Goal: Task Accomplishment & Management: Manage account settings

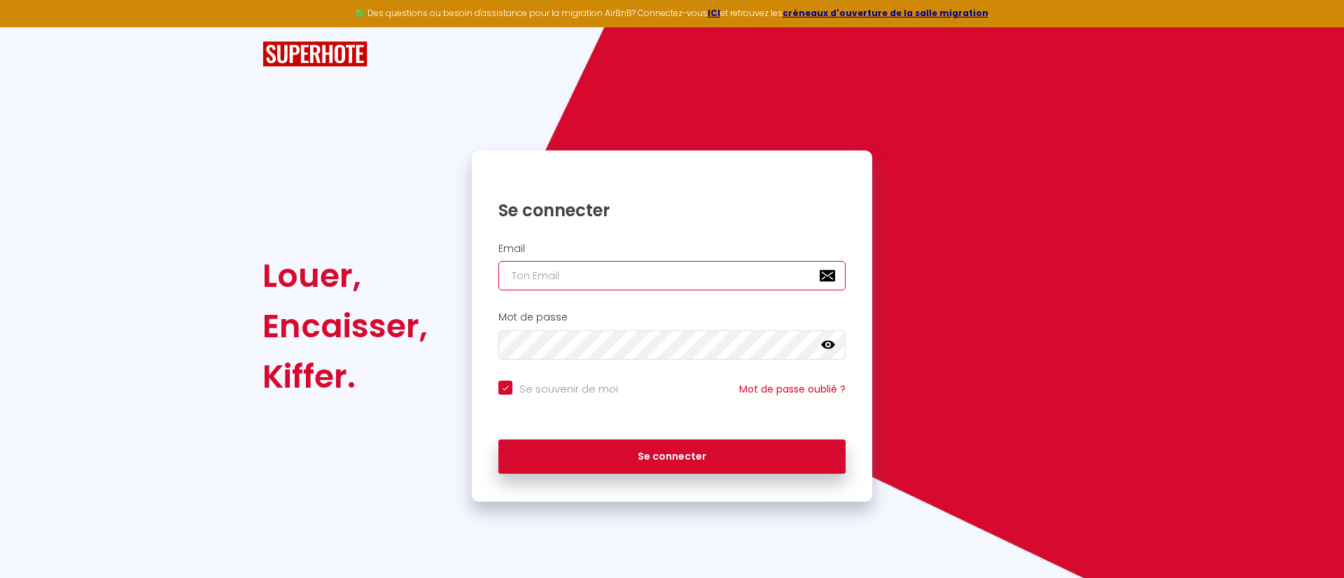
type input "[EMAIL_ADDRESS][DOMAIN_NAME]"
checkbox input "true"
click at [636, 269] on input "[EMAIL_ADDRESS][DOMAIN_NAME]" at bounding box center [671, 275] width 347 height 29
type input "[PERSON_NAME][EMAIL_ADDRESS][DOMAIN_NAME]"
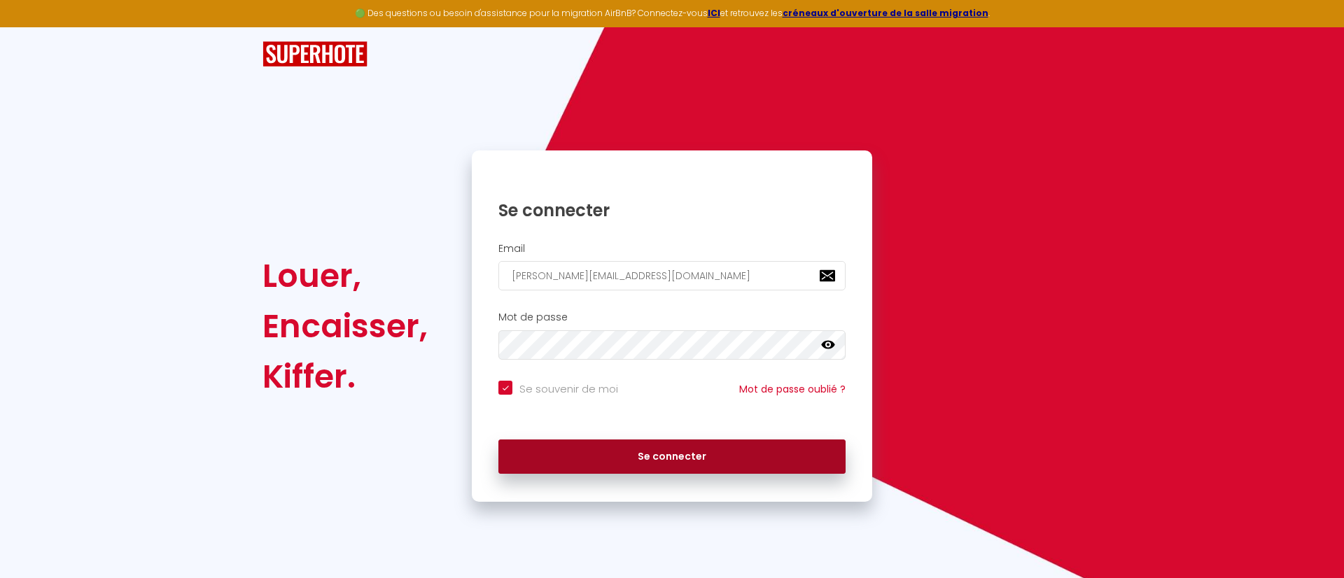
click at [656, 450] on button "Se connecter" at bounding box center [671, 457] width 347 height 35
checkbox input "true"
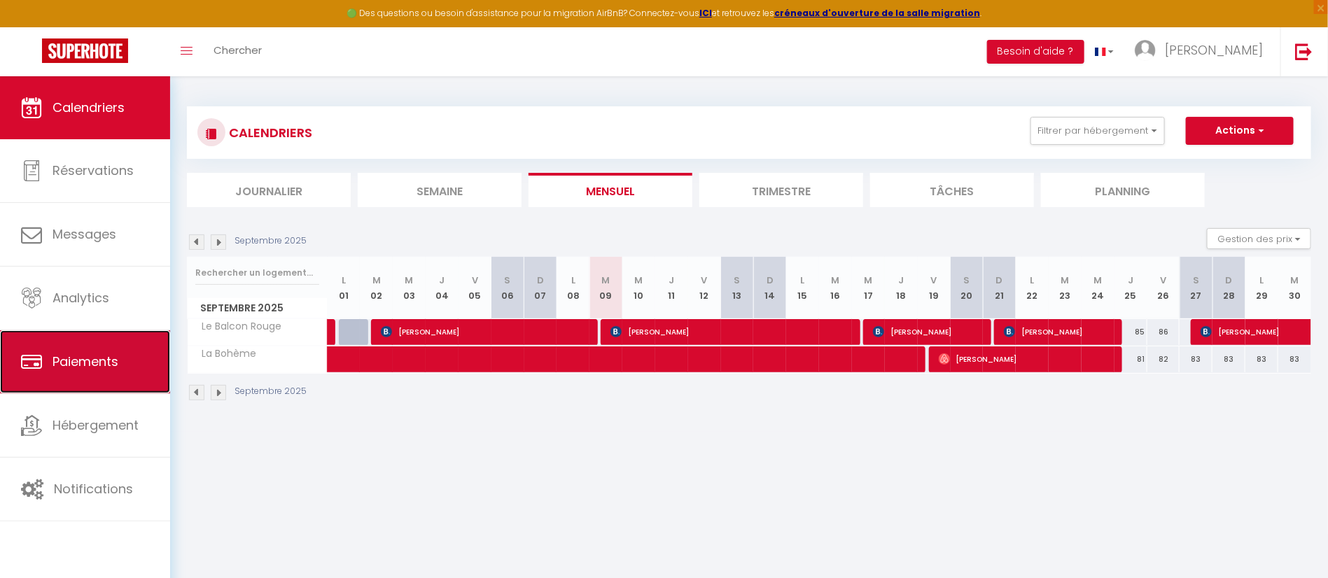
click at [91, 389] on link "Paiements" at bounding box center [85, 361] width 170 height 63
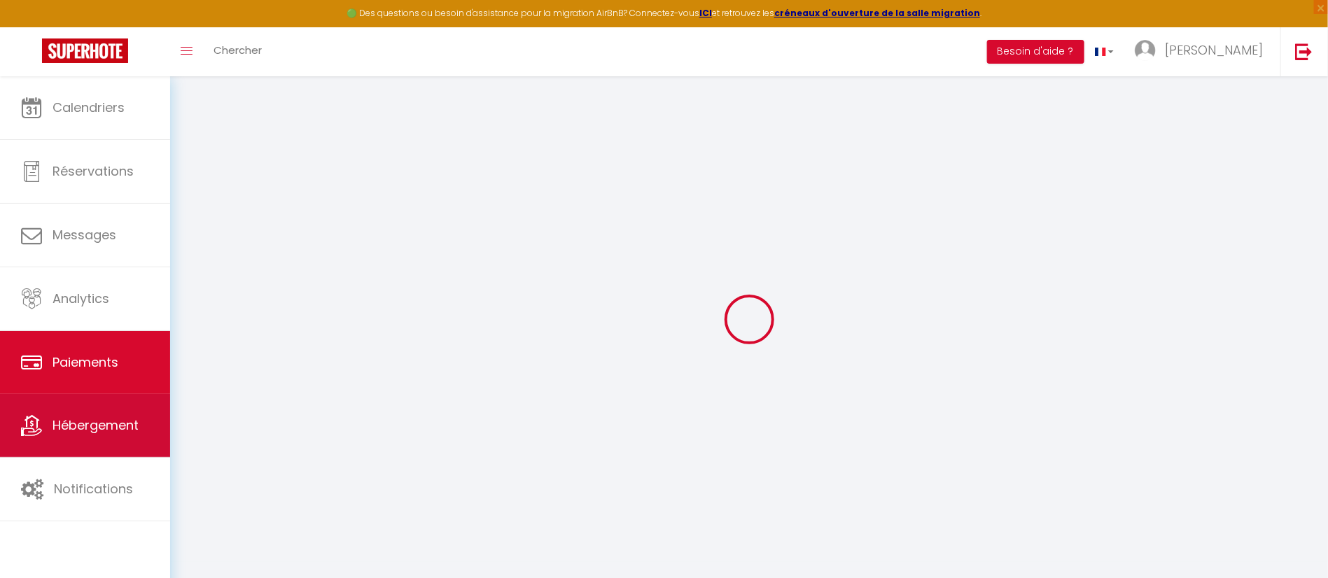
select select "2"
select select "0"
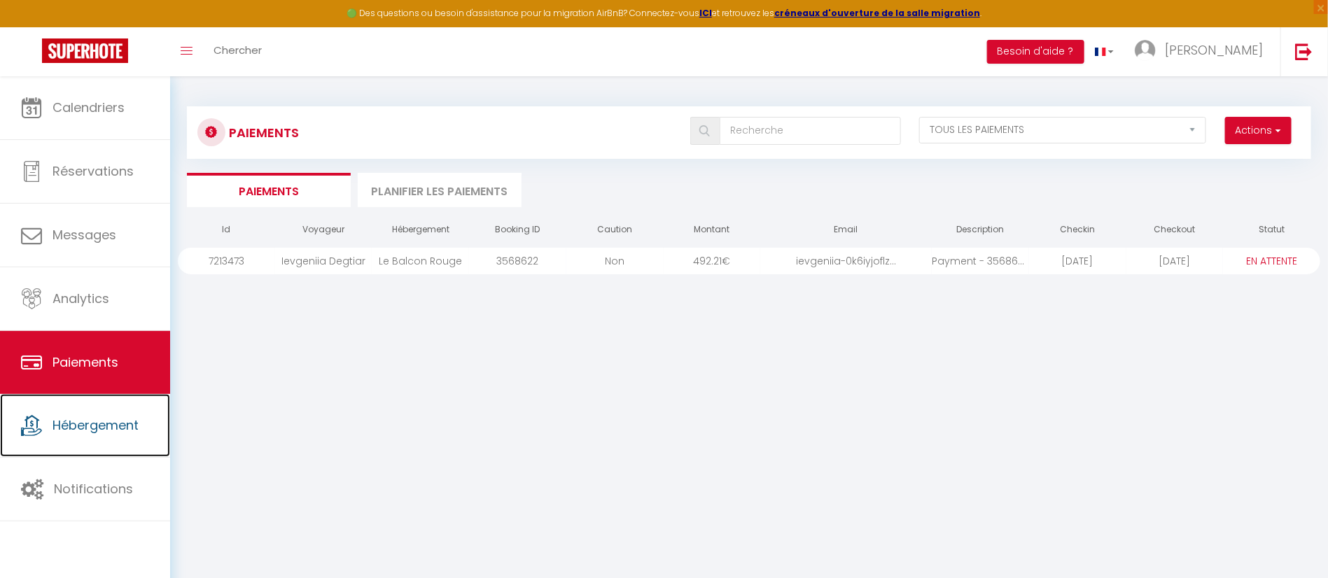
click at [98, 435] on link "Hébergement" at bounding box center [85, 425] width 170 height 63
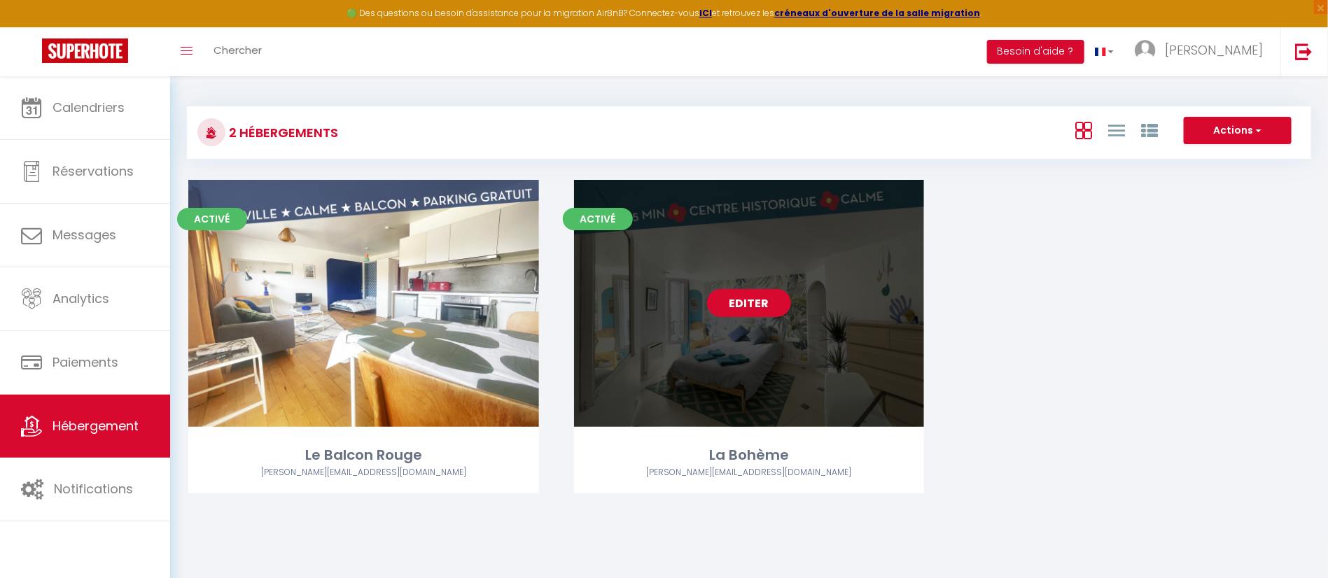
click at [763, 300] on link "Editer" at bounding box center [749, 303] width 84 height 28
select select "3"
select select "2"
select select "1"
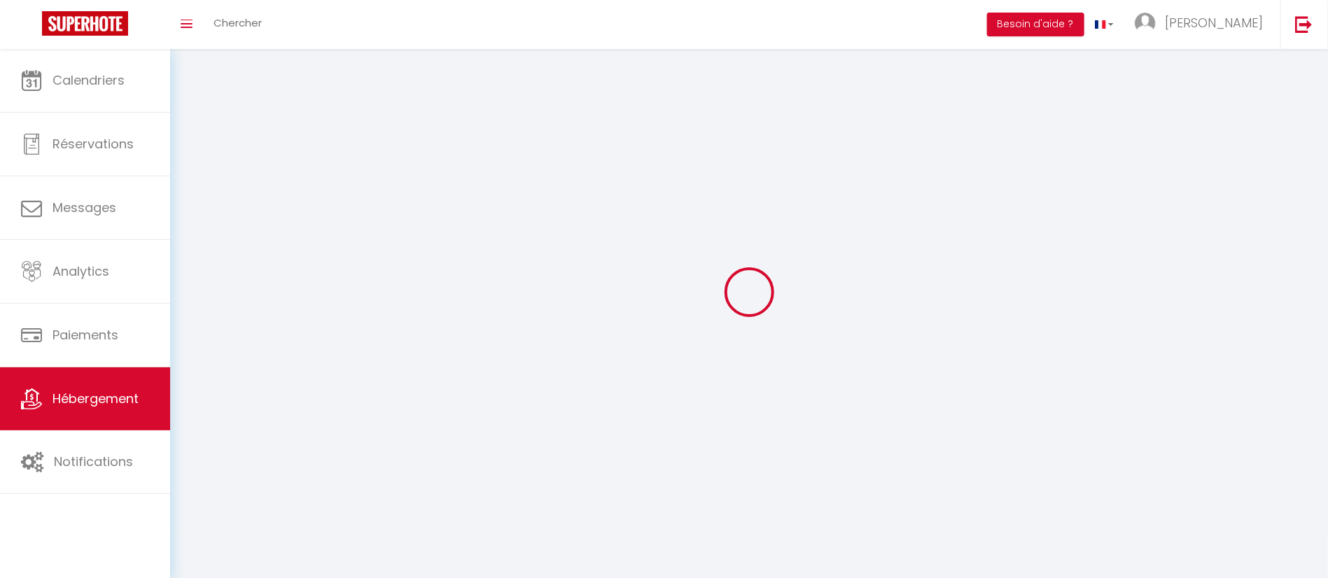
select select
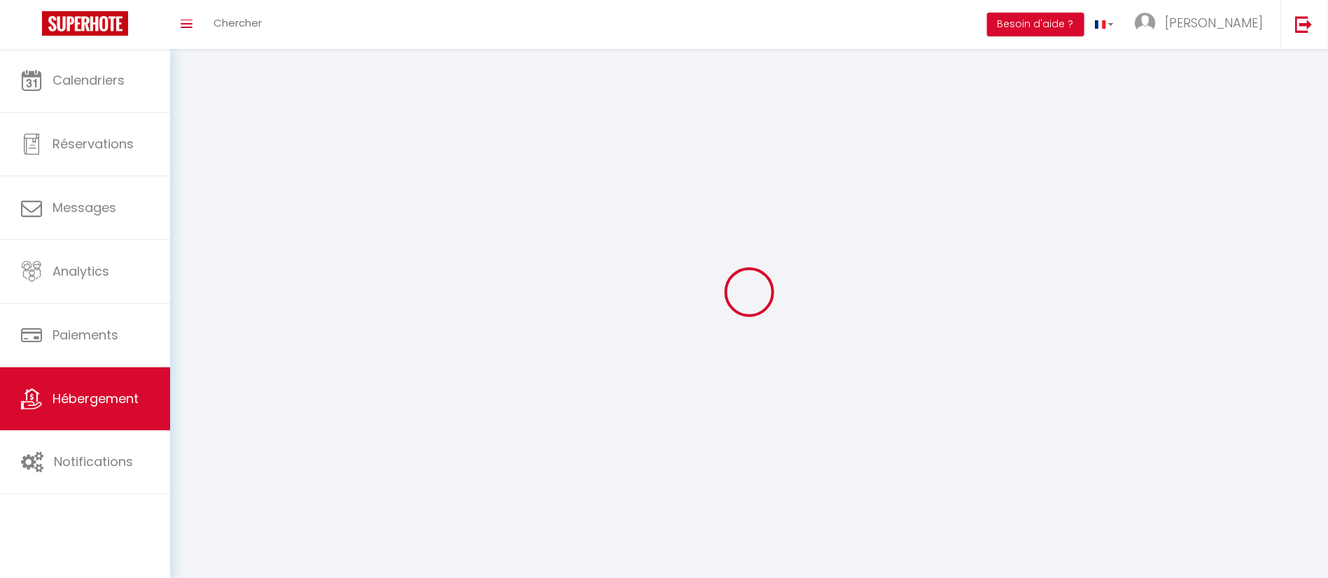
select select
checkbox input "false"
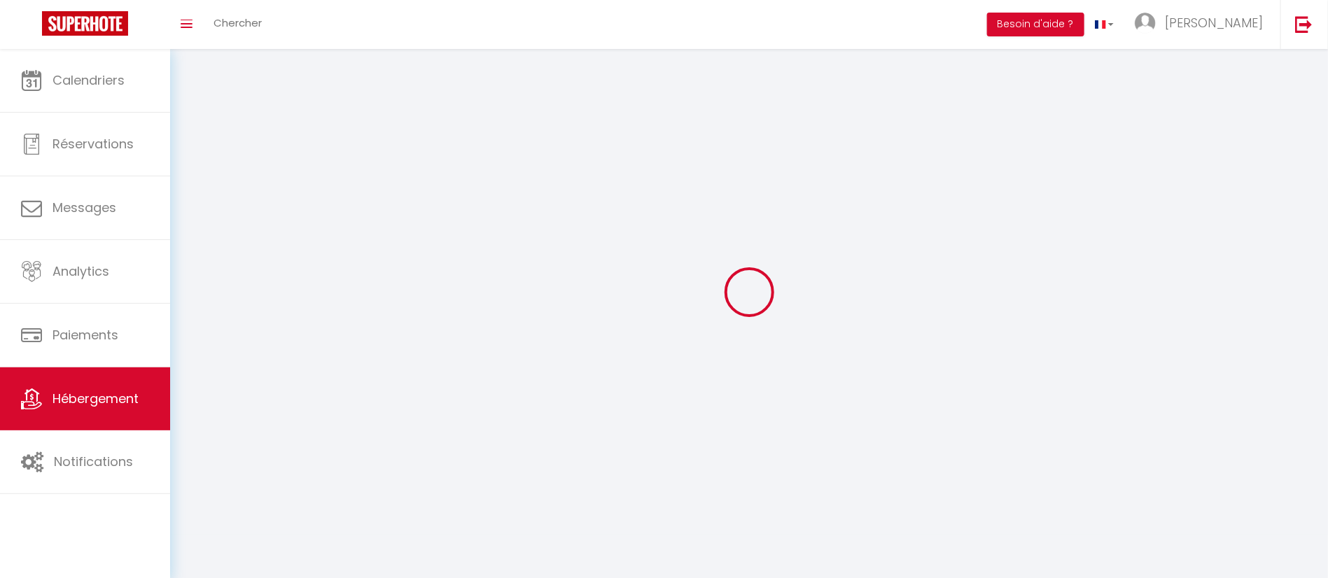
select select
select select "1"
select select "28"
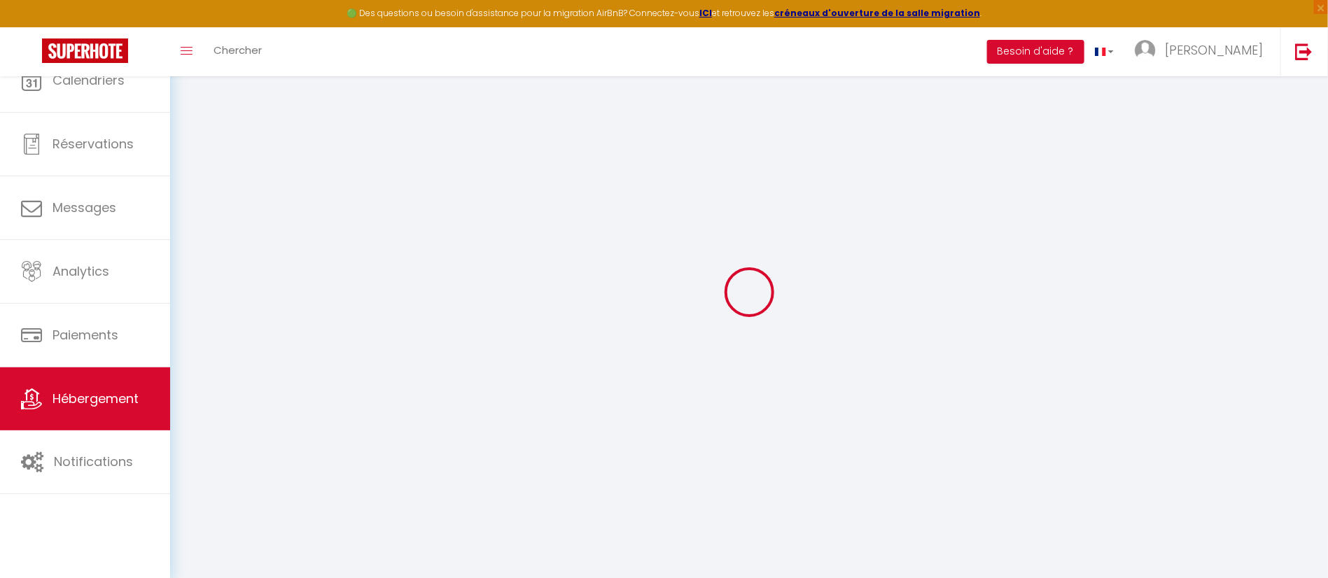
select select
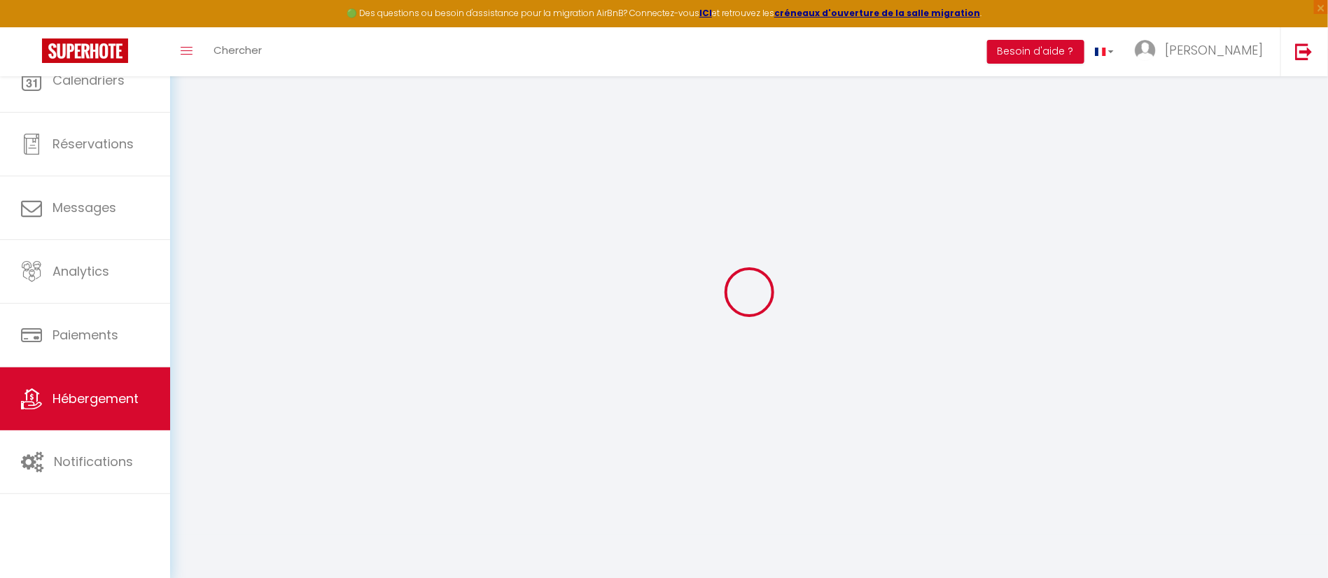
select select
checkbox input "false"
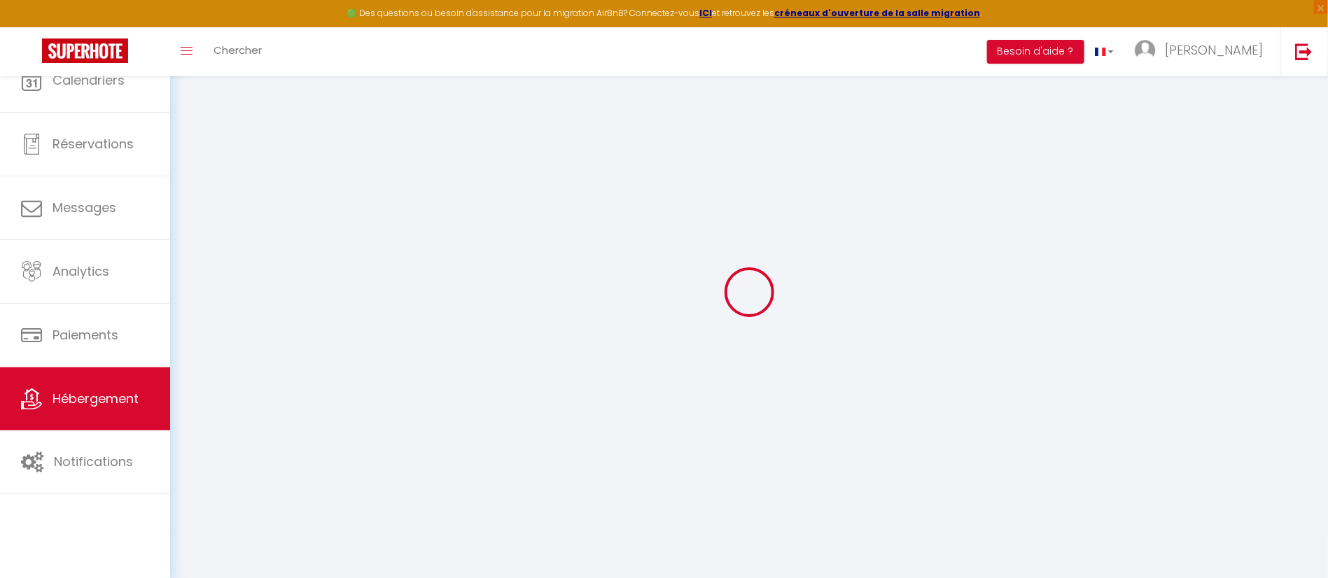
select select
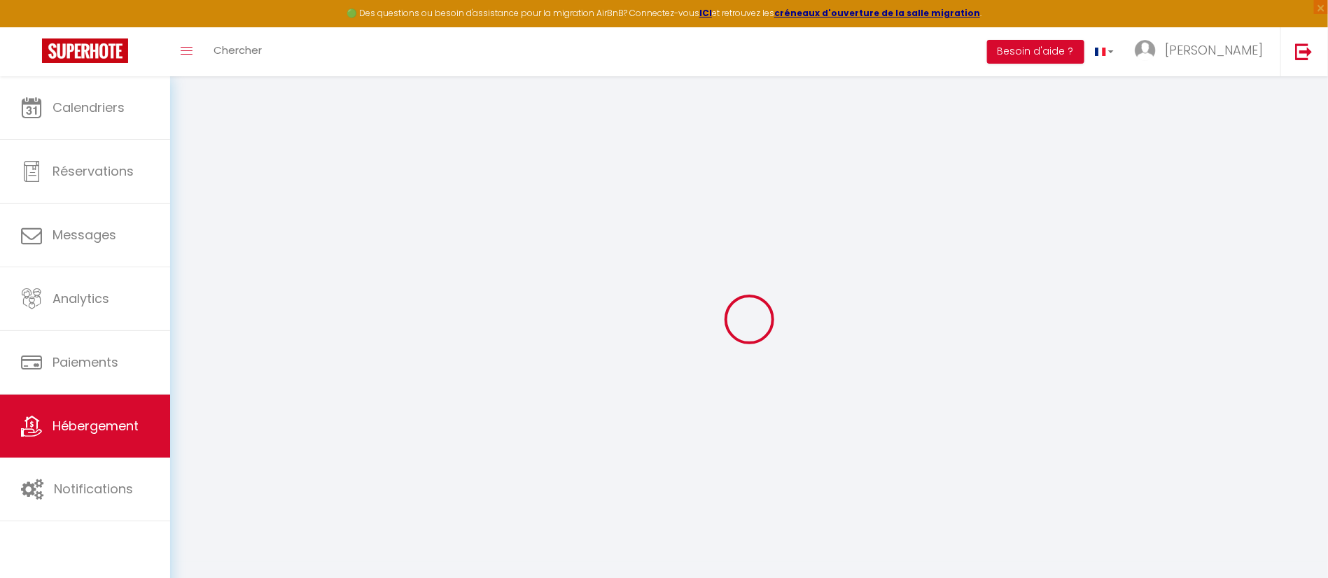
select select
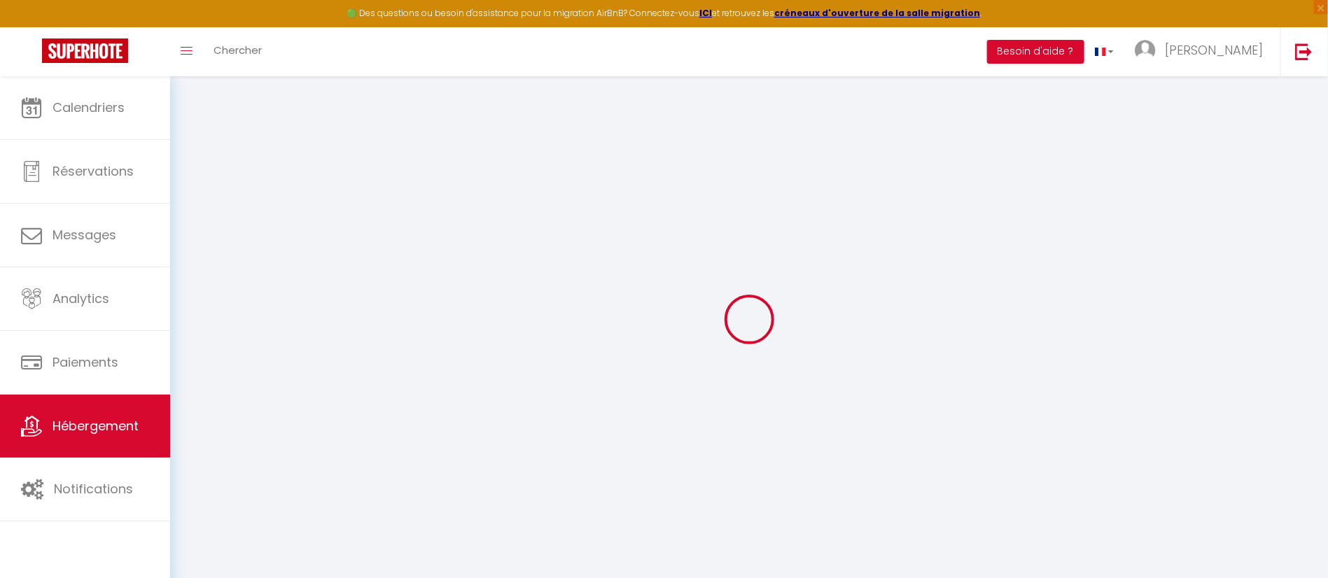
select select
checkbox input "false"
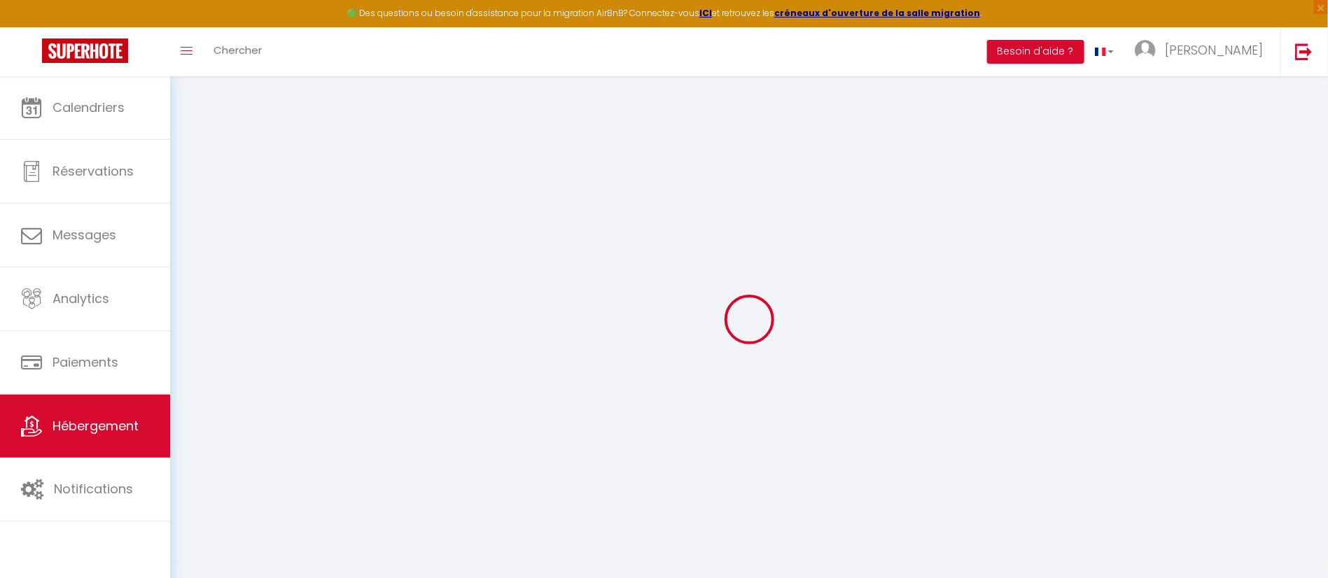
select select
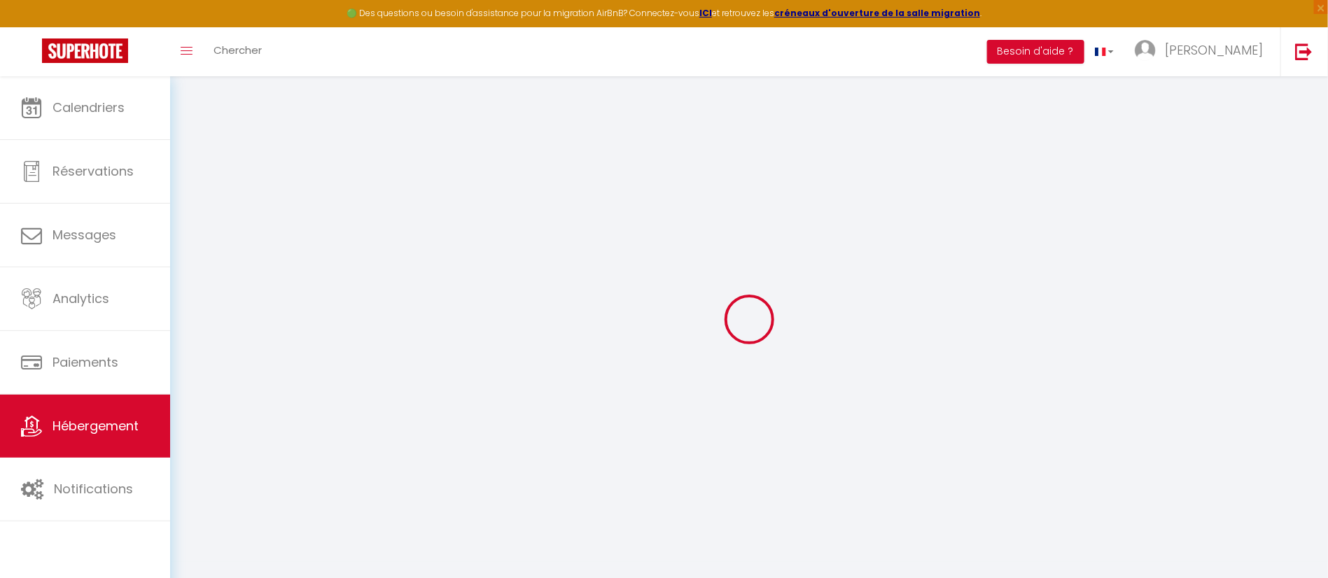
select select
checkbox input "false"
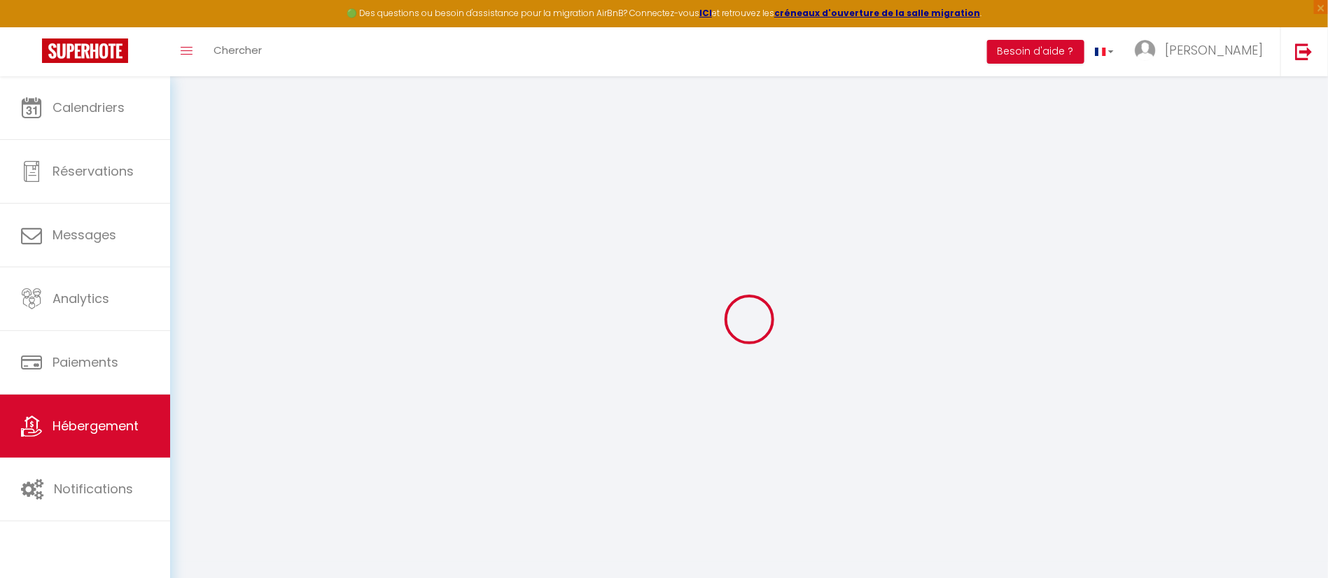
checkbox input "false"
select select
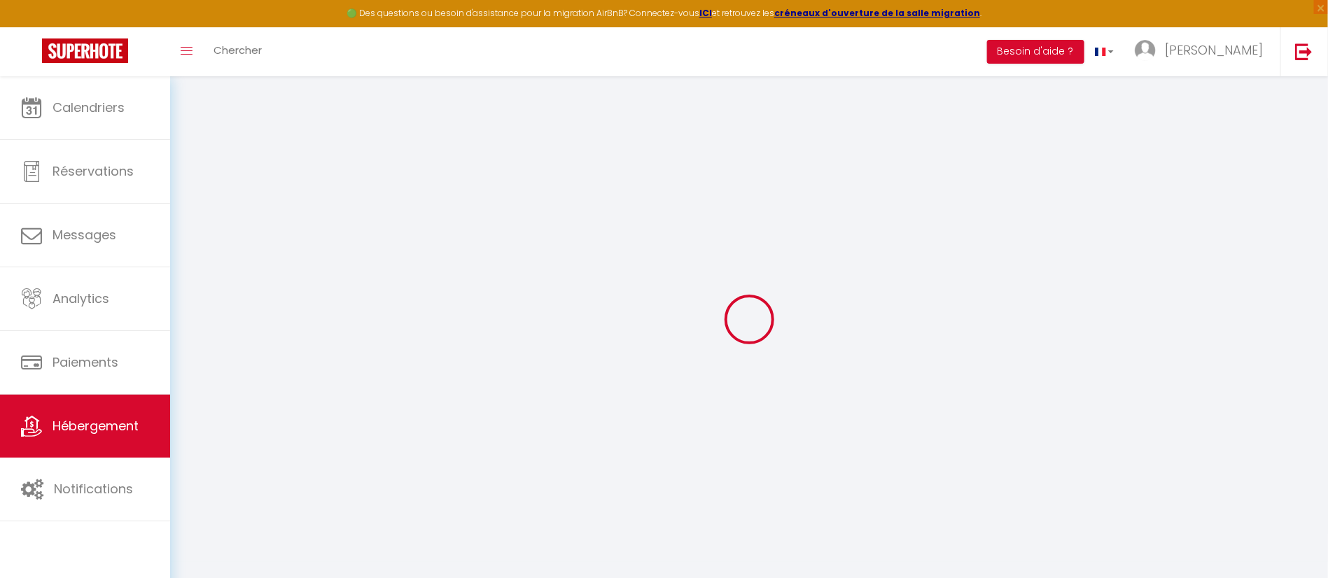
select select
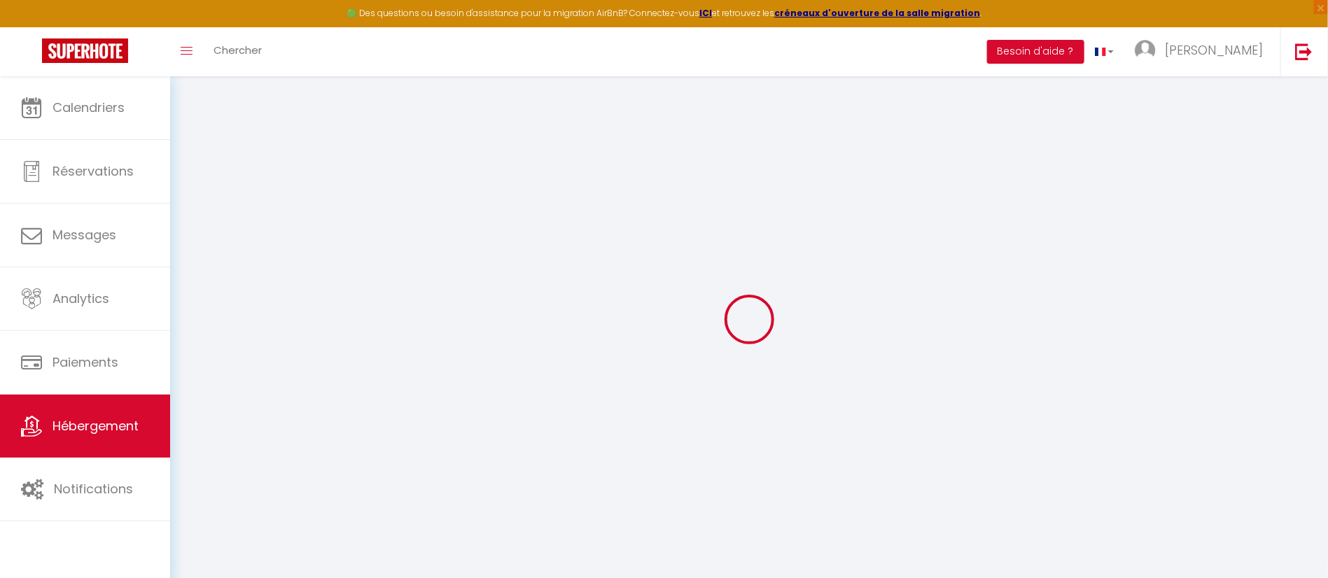
checkbox input "false"
select select
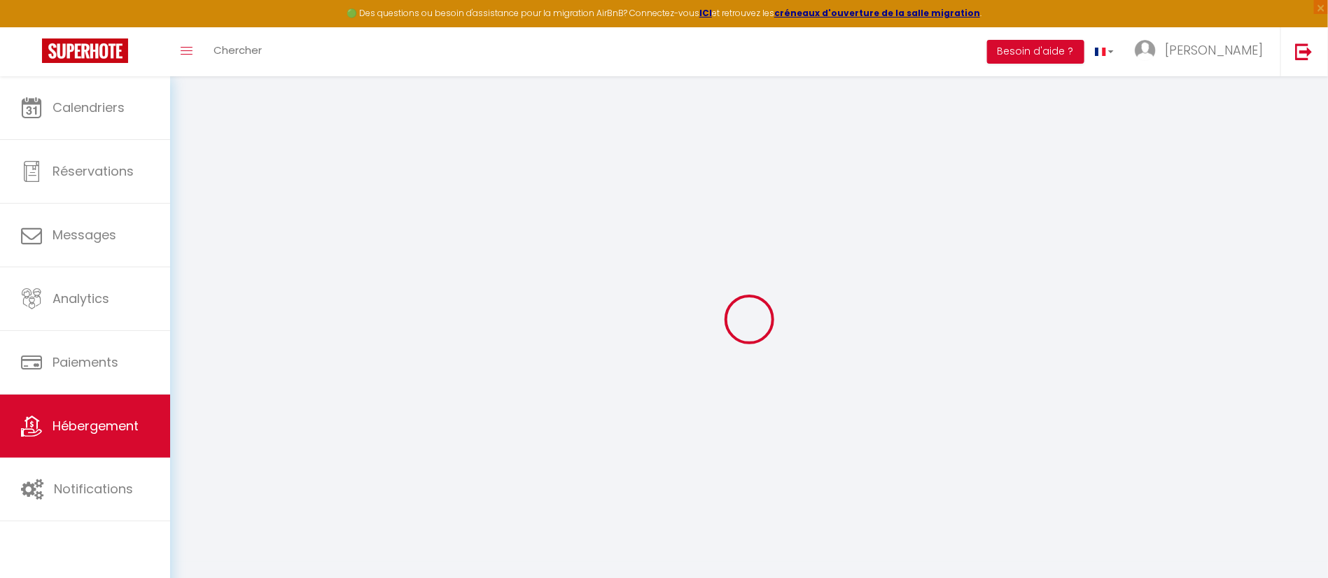
select select
type input "La Bohème"
type input "[PERSON_NAME]"
type input "[STREET_ADDRESS]"
type input "93130"
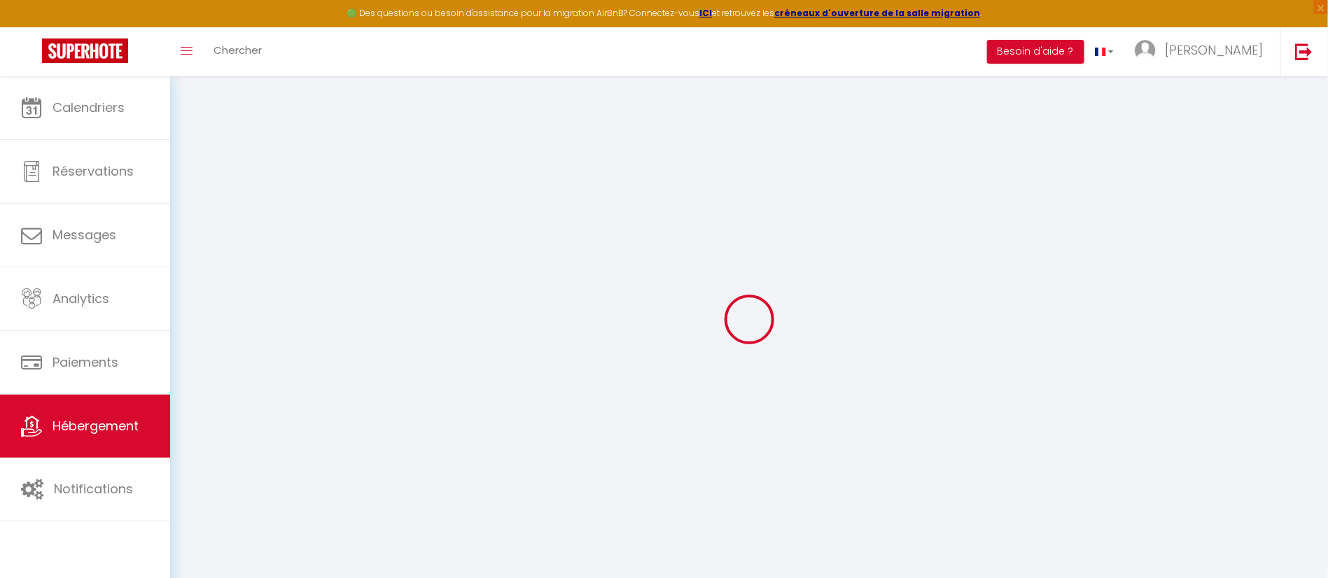
type input "noisy le sec"
type input "59"
type input "30"
type input "59"
type input "1.20"
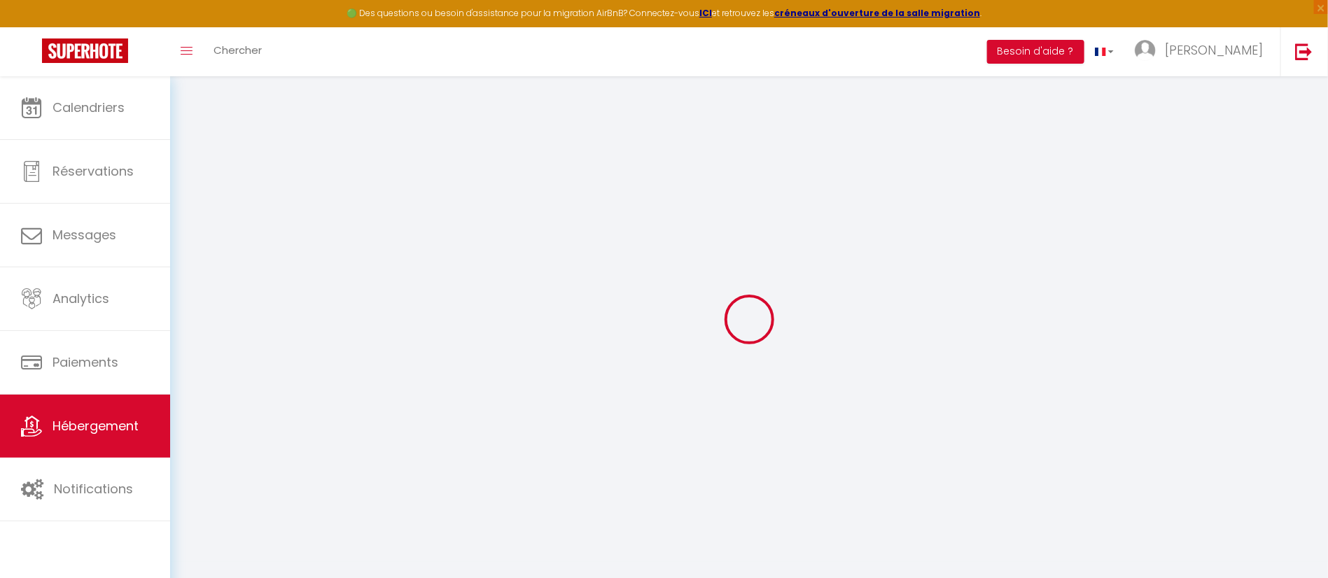
type input "150"
select select
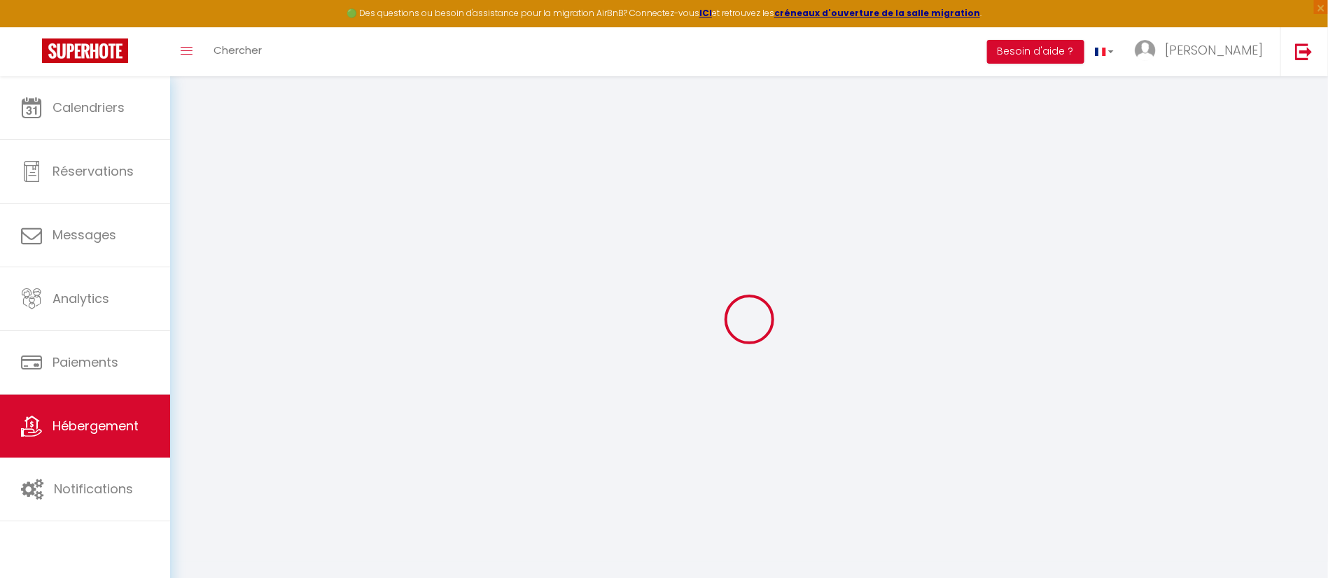
select select
type input "[STREET_ADDRESS]"
type input "93230"
type input "[GEOGRAPHIC_DATA]"
type input "[PERSON_NAME][EMAIL_ADDRESS][DOMAIN_NAME]"
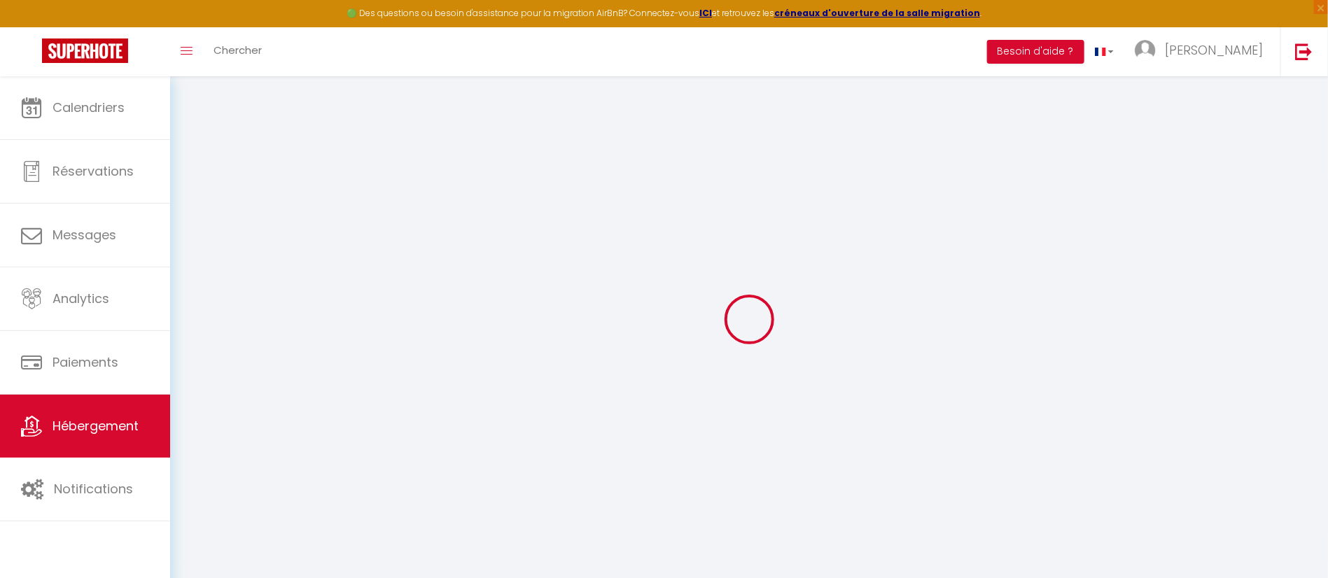
select select
checkbox input "false"
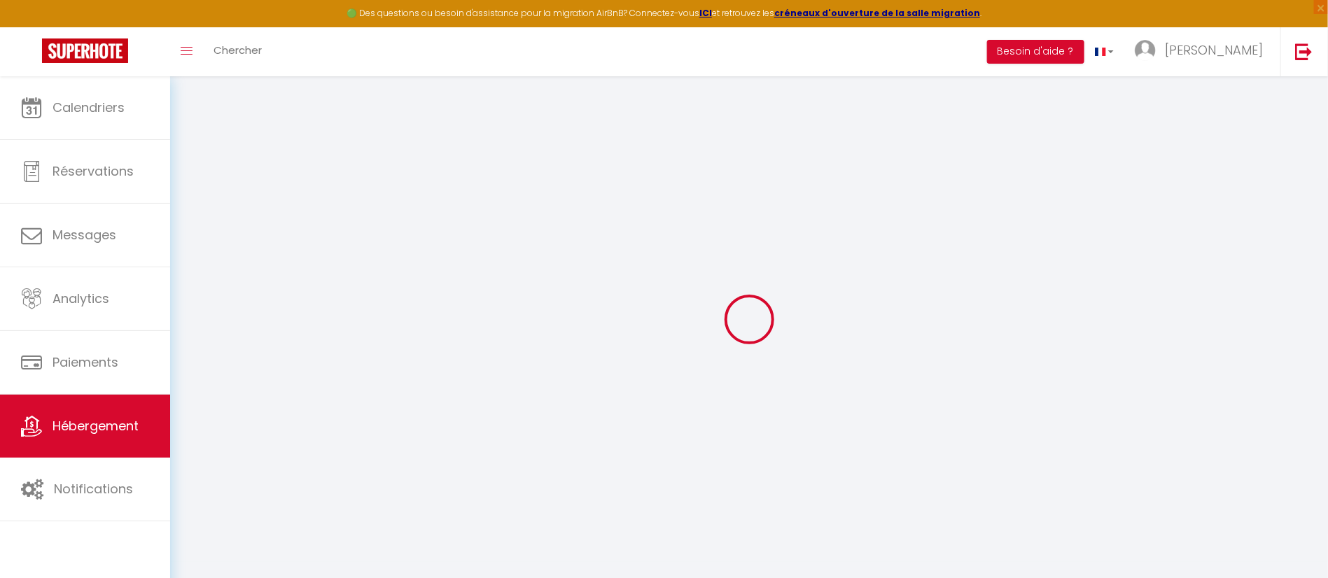
select select
type input "0"
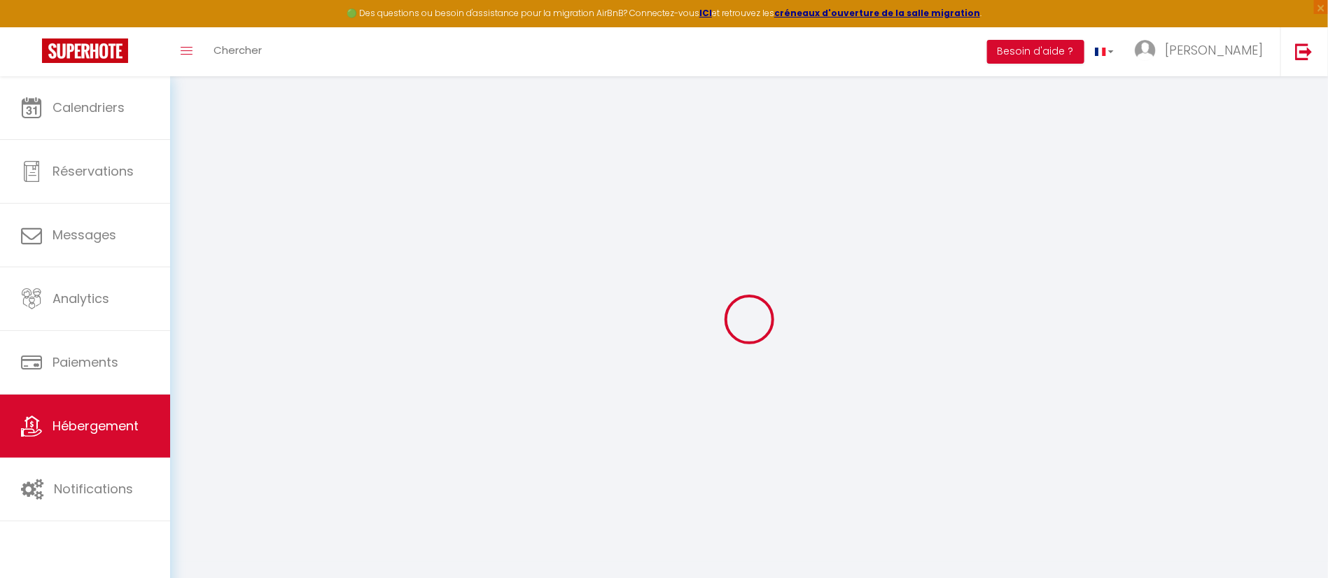
type input "0"
select select
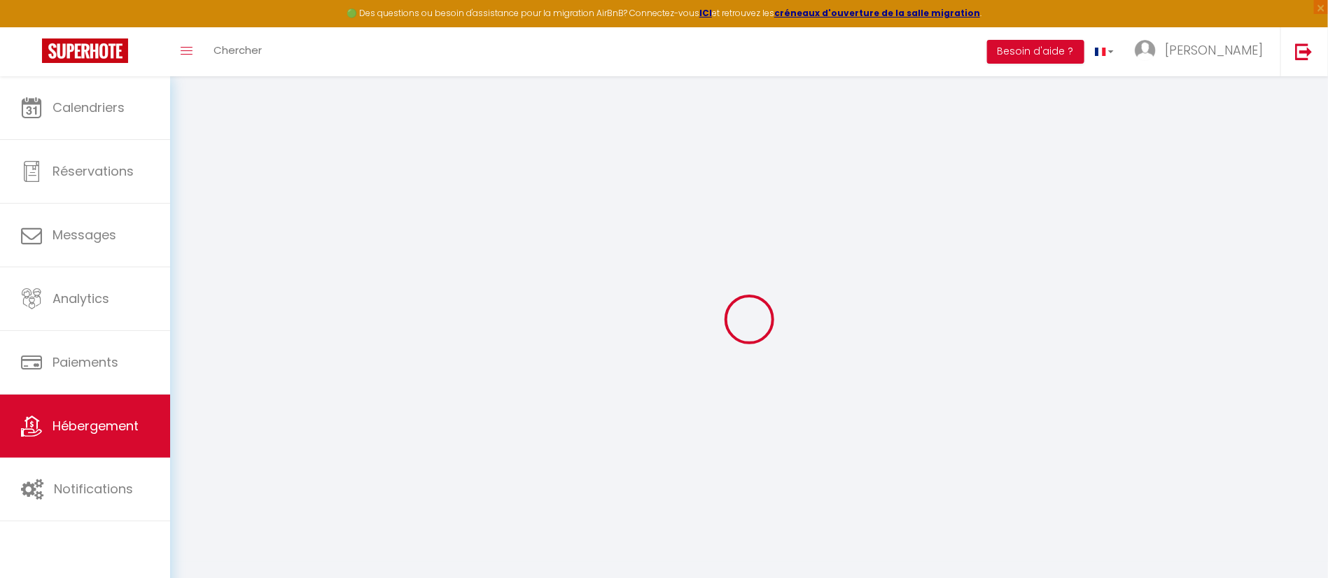
select select
checkbox input "false"
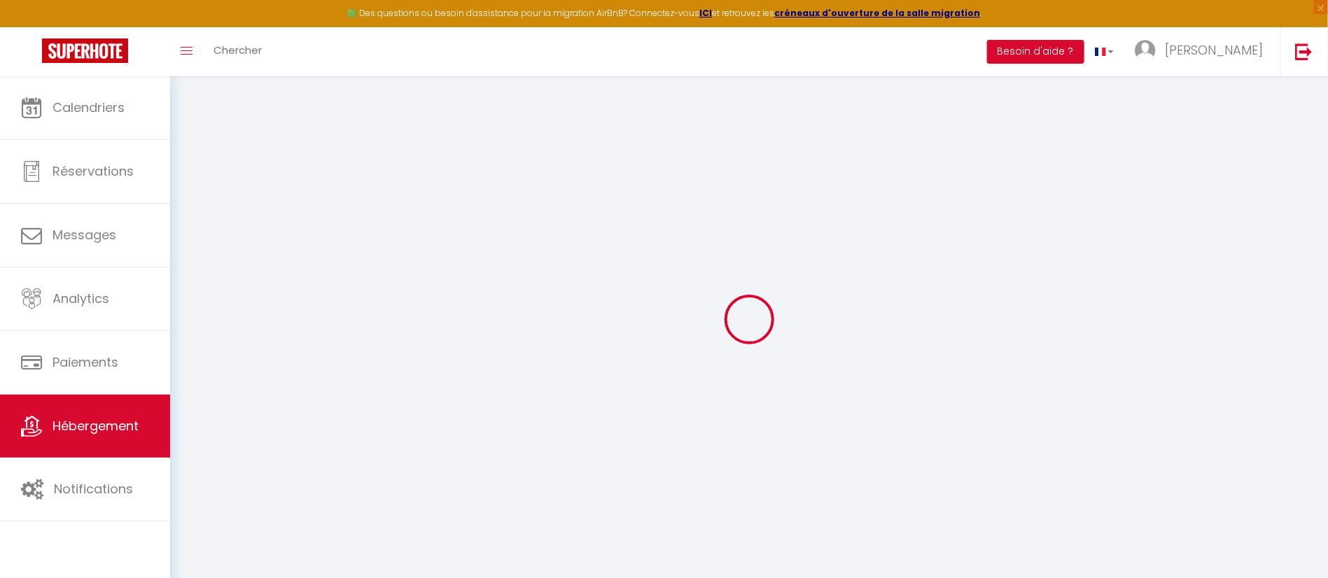
checkbox input "false"
select select
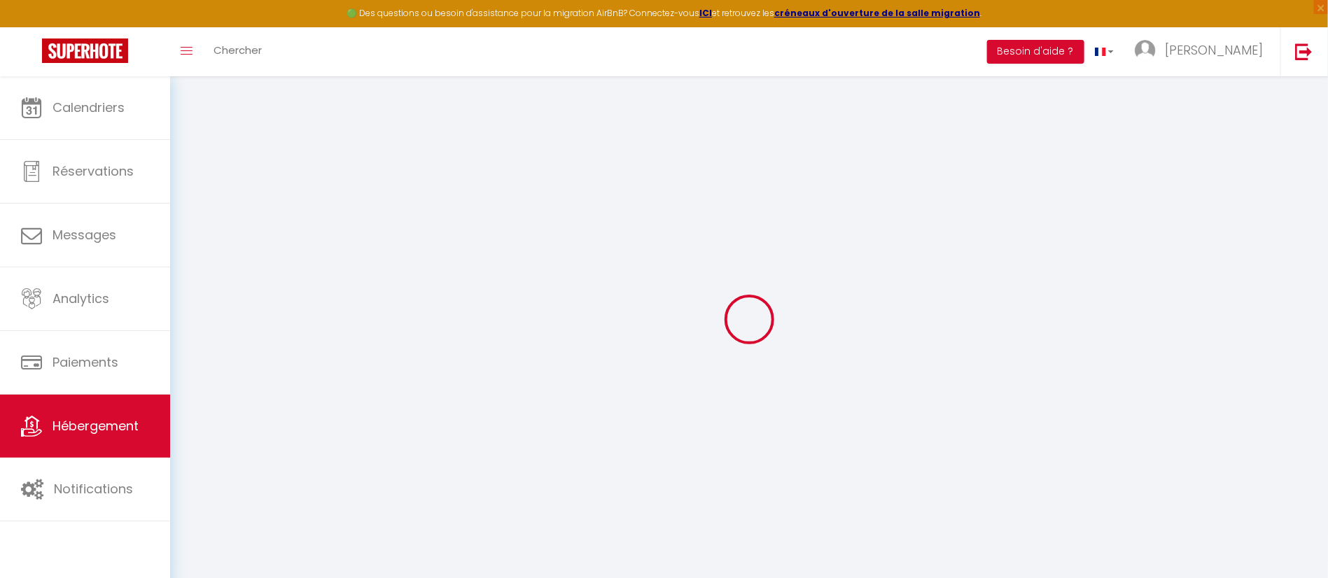
select select
checkbox input "false"
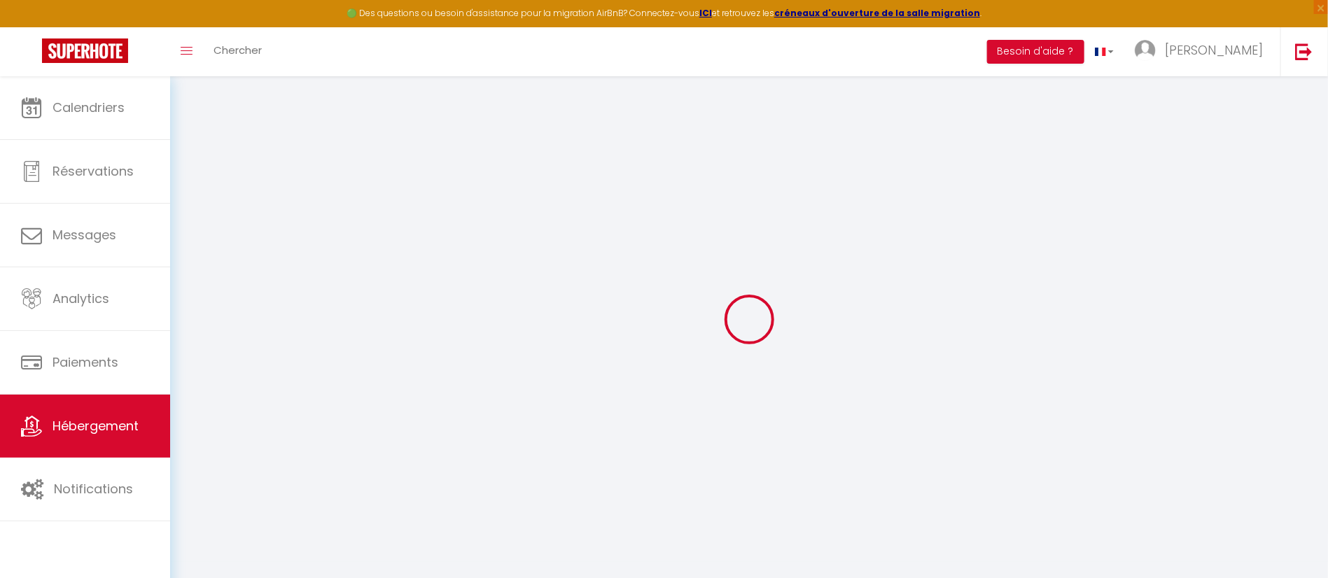
checkbox input "false"
select select
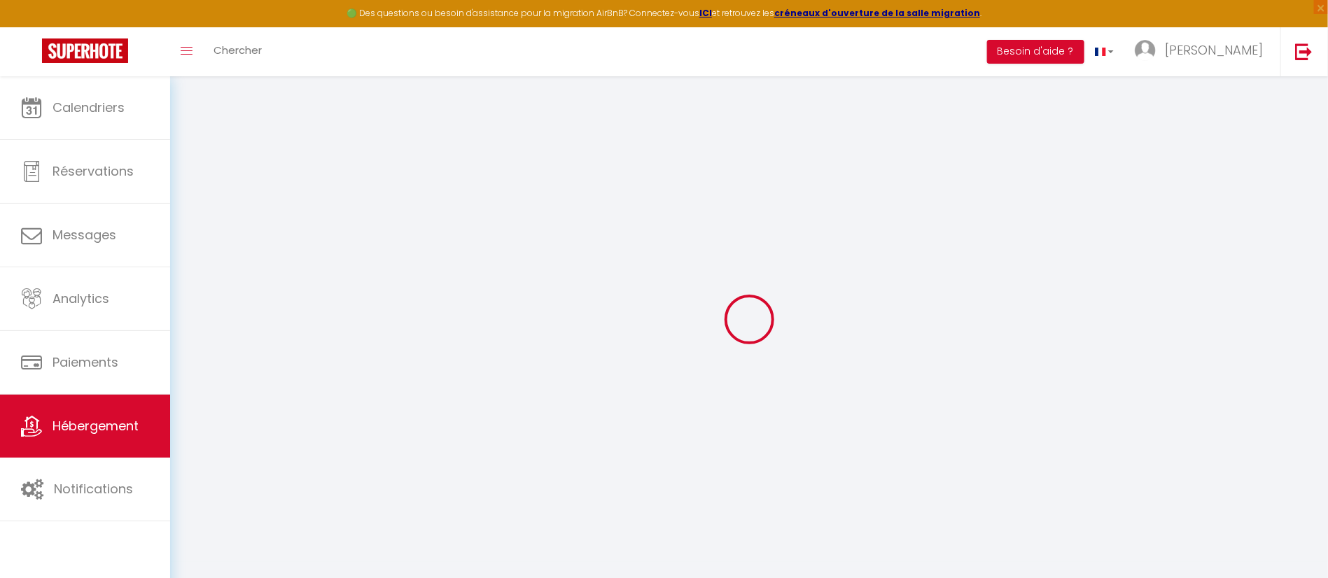
select select
checkbox input "false"
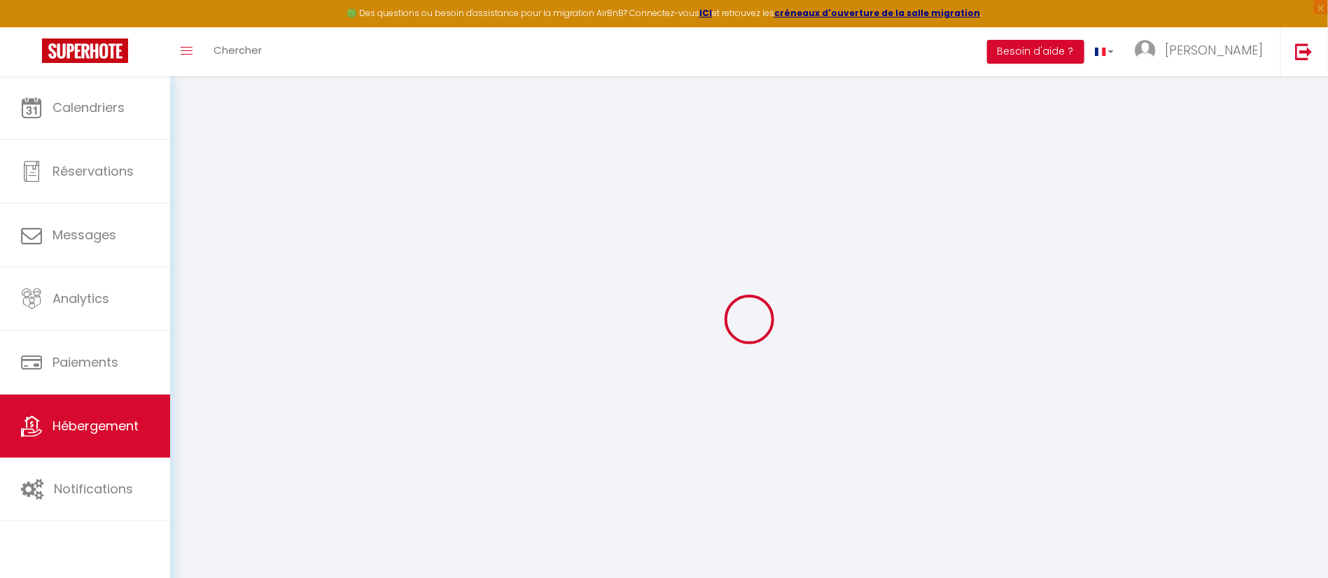
checkbox input "false"
select select
checkbox input "false"
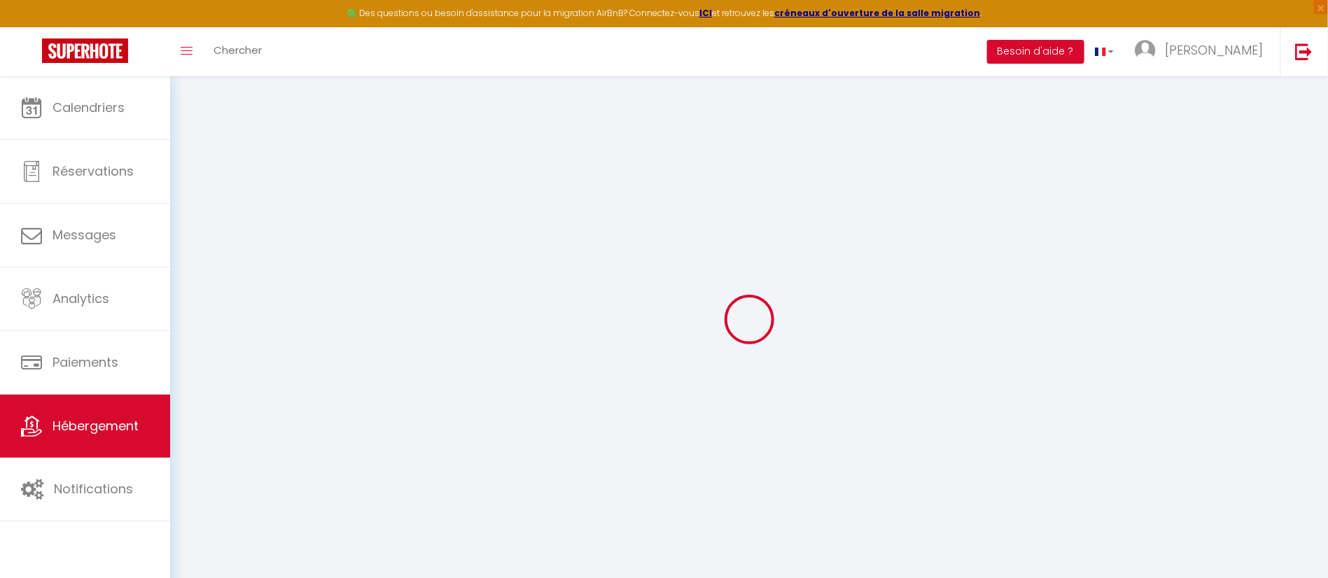
checkbox input "false"
select select "15:00"
select select "20:00"
select select "11:00"
select select "30"
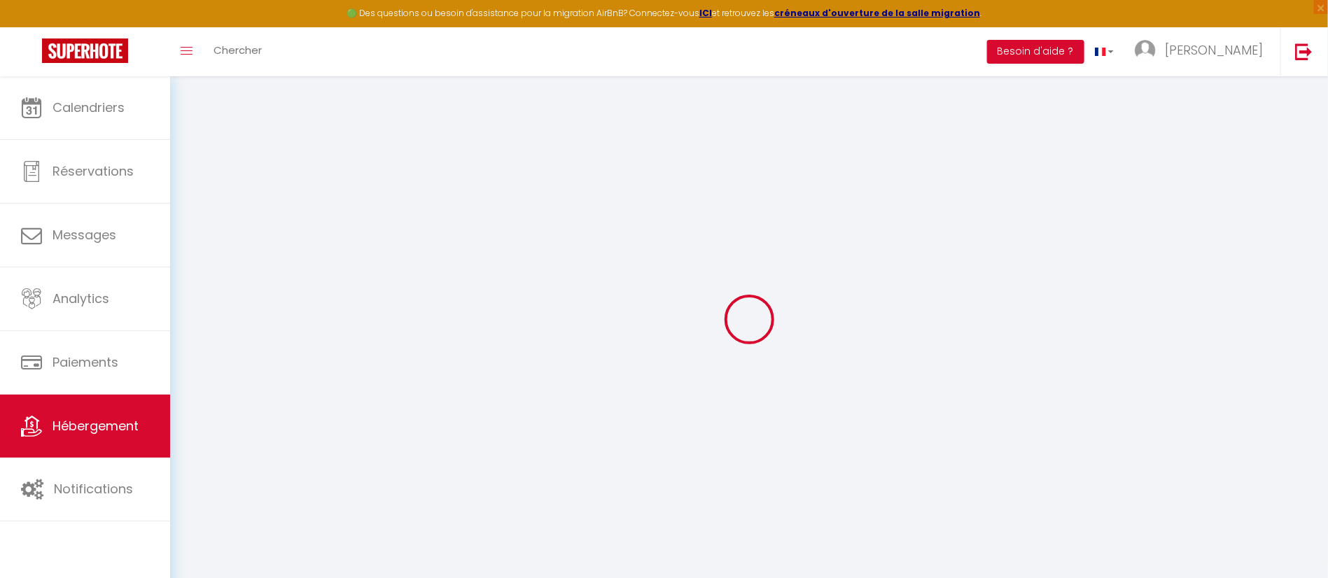
select select "120"
select select
checkbox input "false"
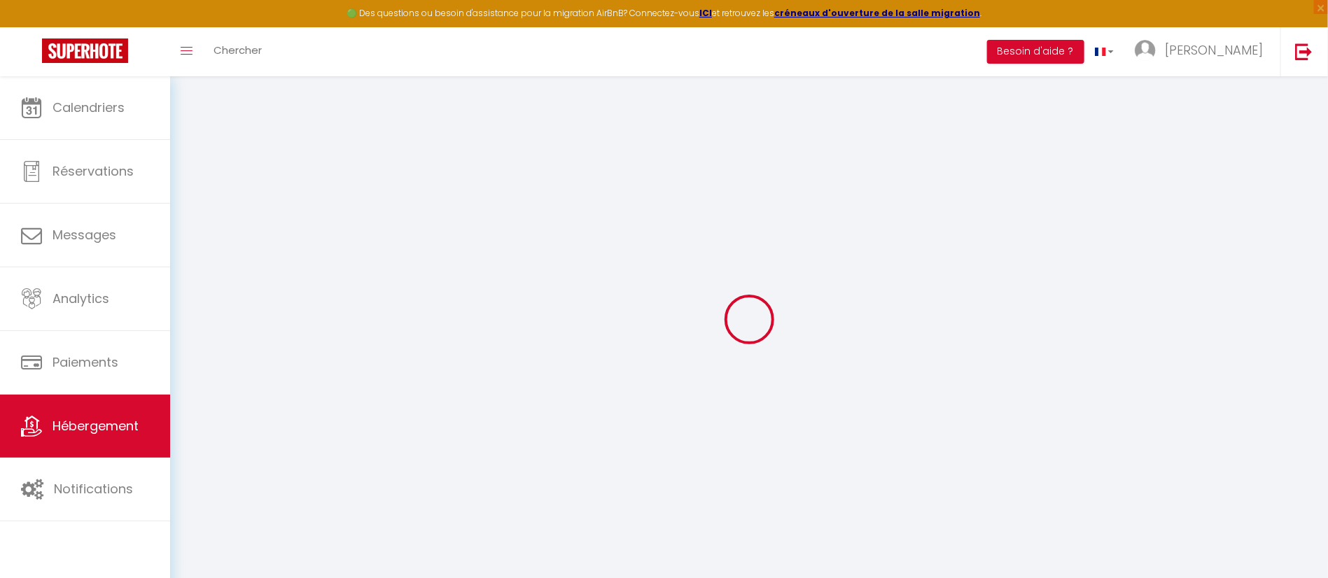
checkbox input "false"
select select
checkbox input "false"
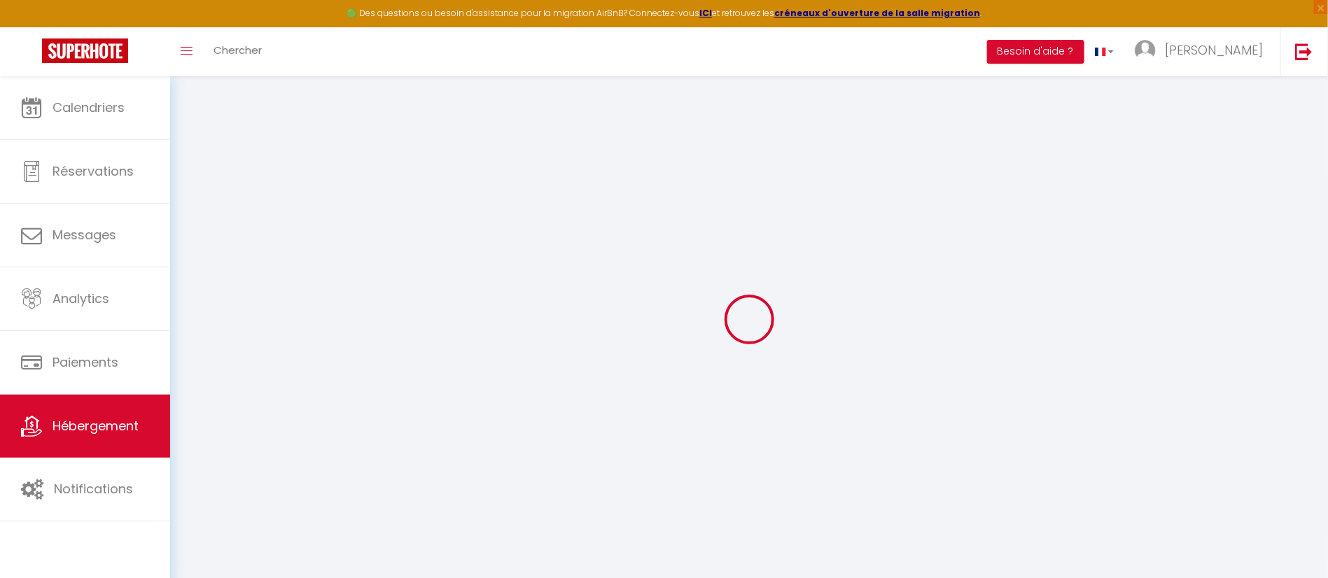
checkbox input "false"
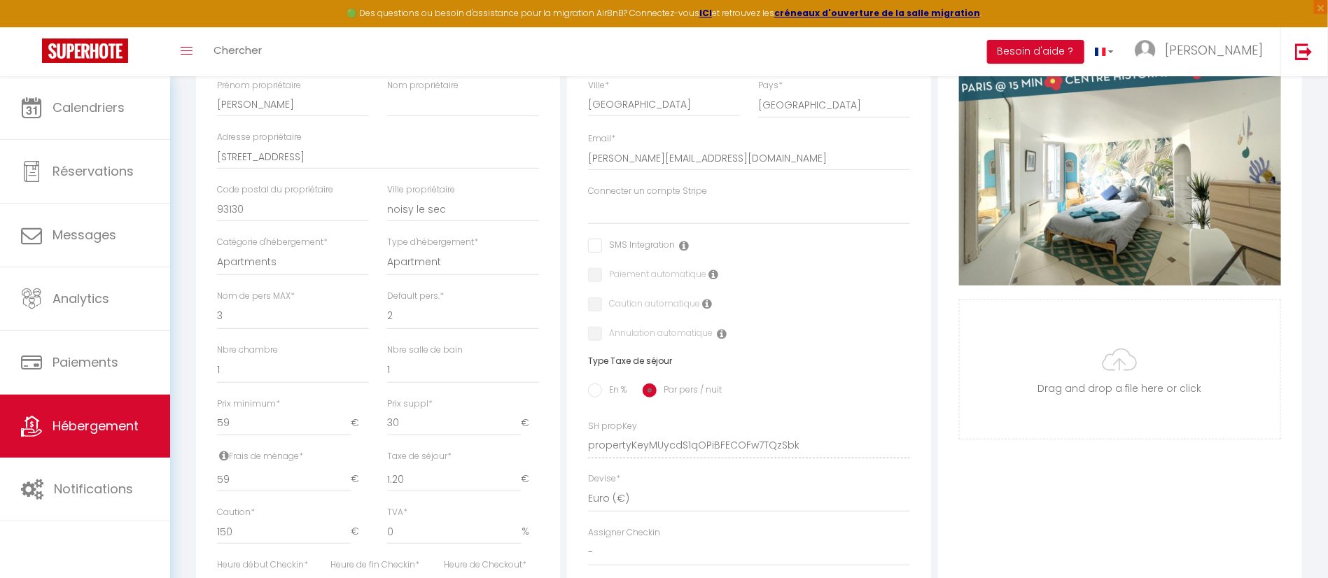
scroll to position [105, 0]
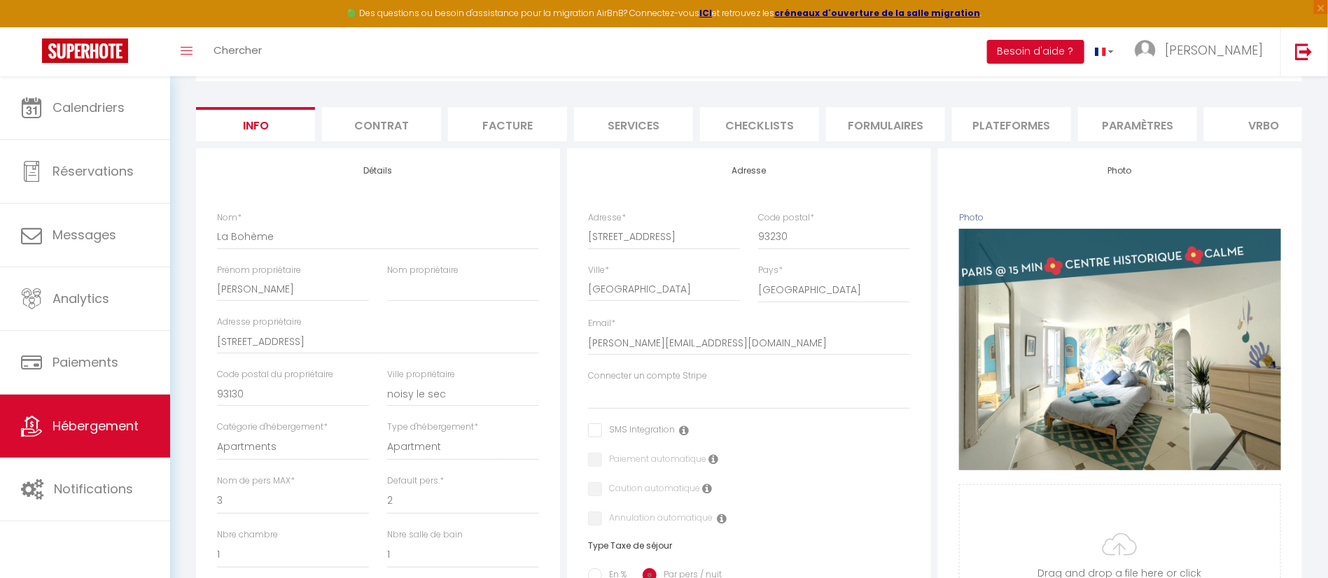
click at [866, 128] on li "Formulaires" at bounding box center [885, 124] width 119 height 34
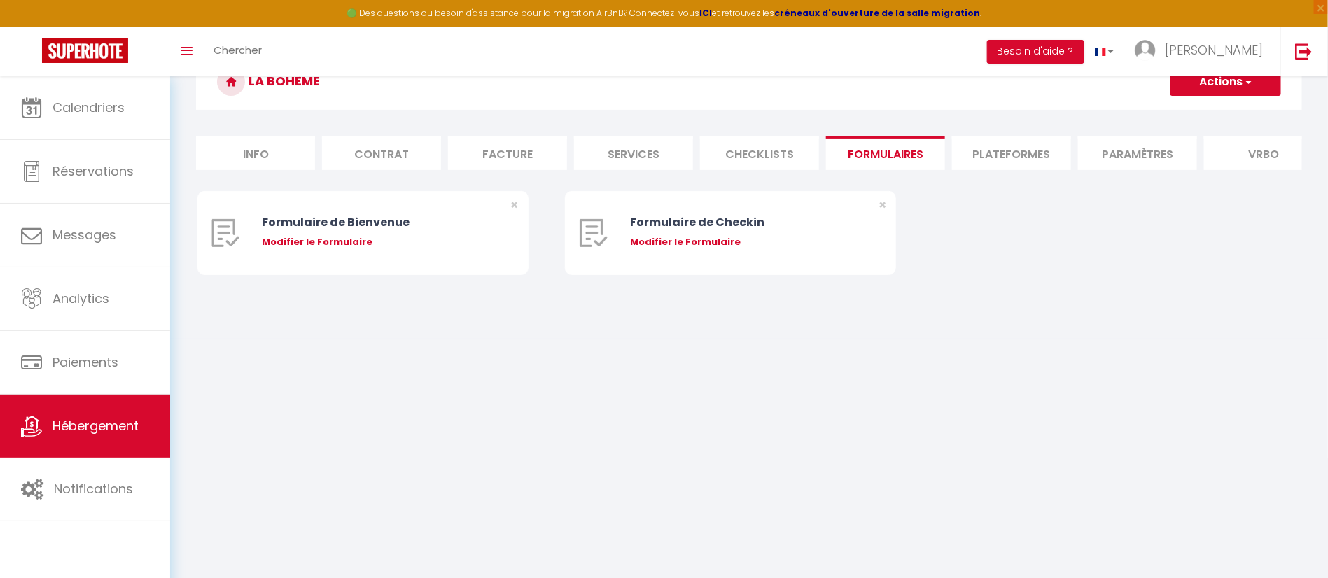
click at [1144, 162] on li "Paramètres" at bounding box center [1137, 153] width 119 height 34
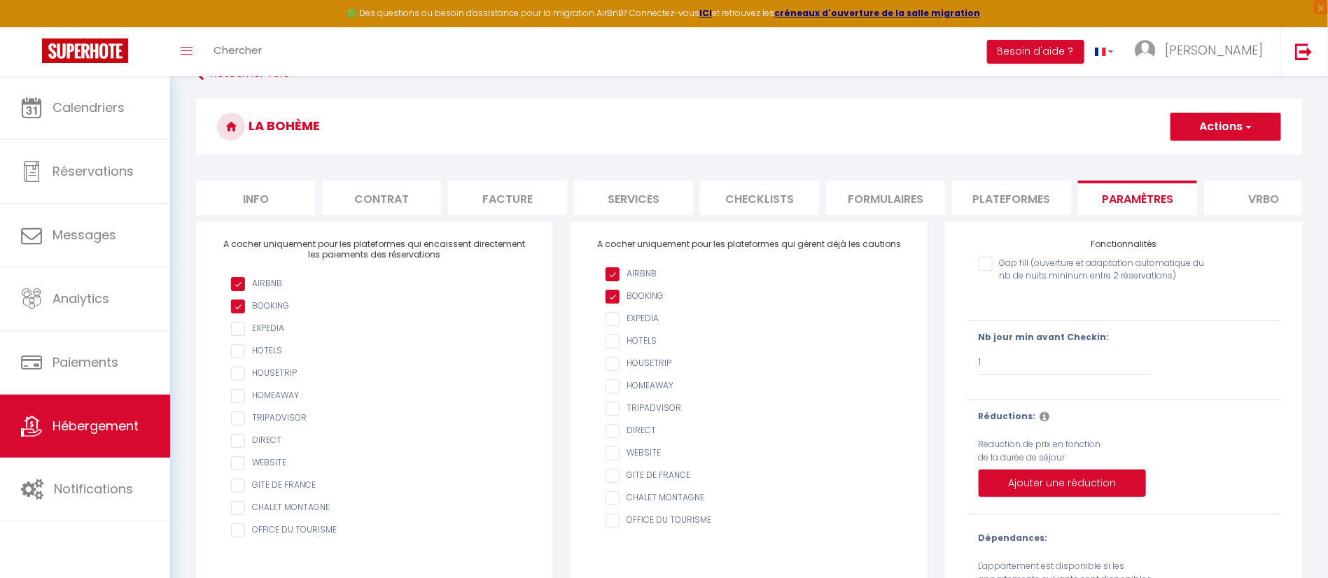
click at [248, 198] on li "Info" at bounding box center [255, 198] width 119 height 34
select select
checkbox input "false"
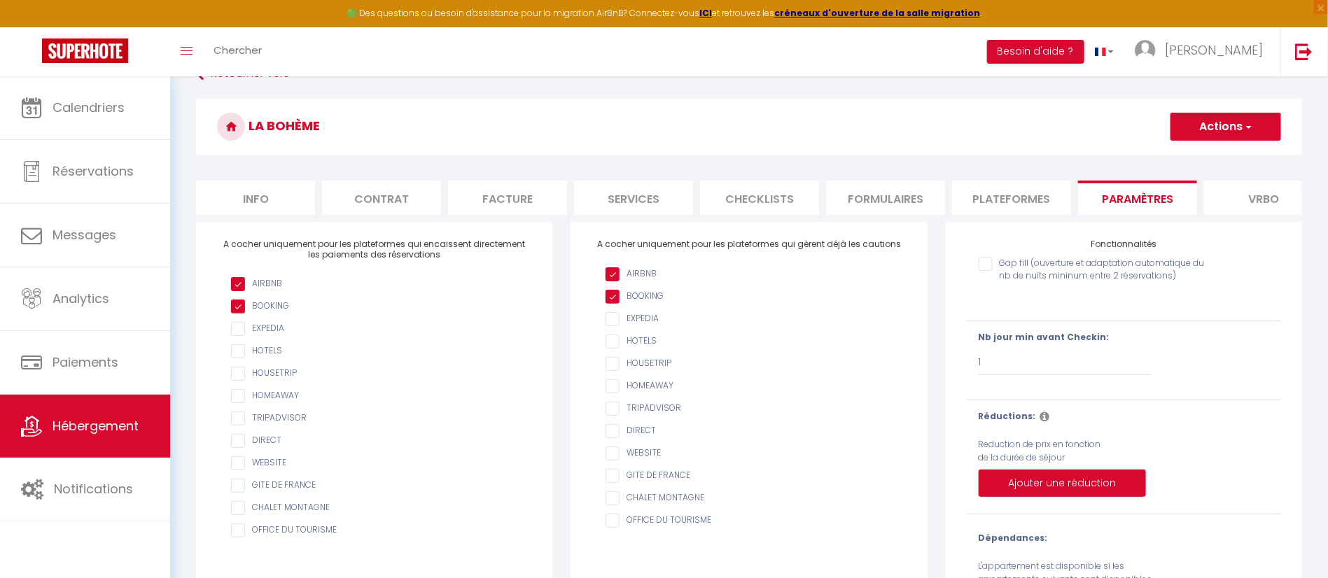
checkbox input "false"
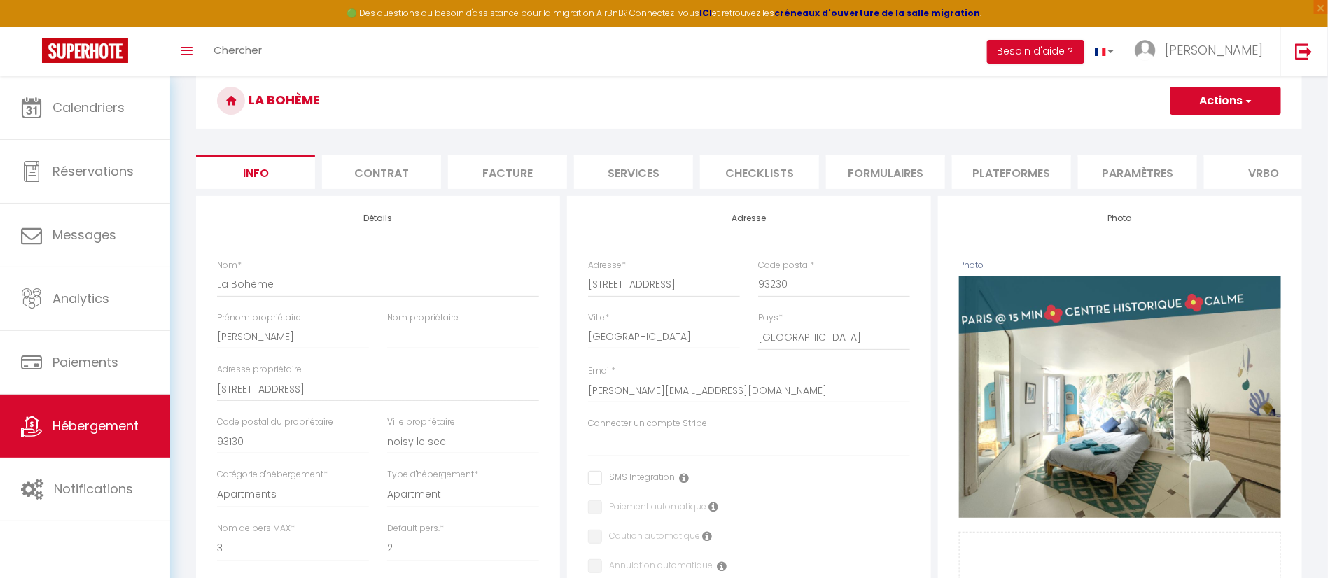
scroll to position [40, 0]
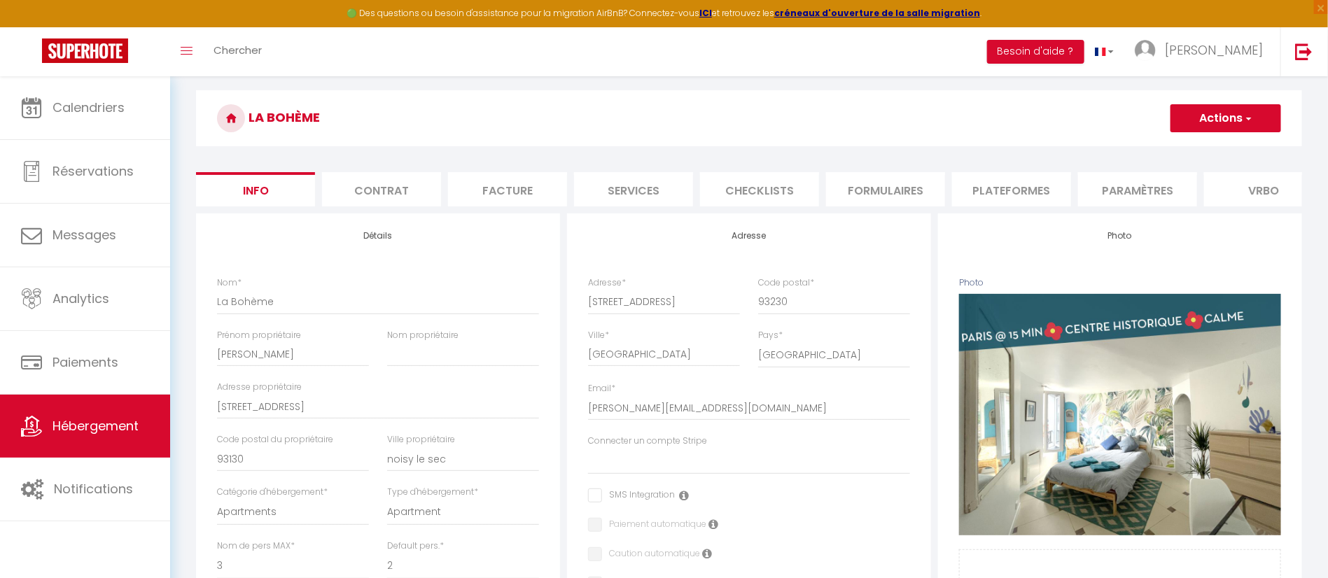
click at [771, 189] on li "Checklists" at bounding box center [759, 189] width 119 height 34
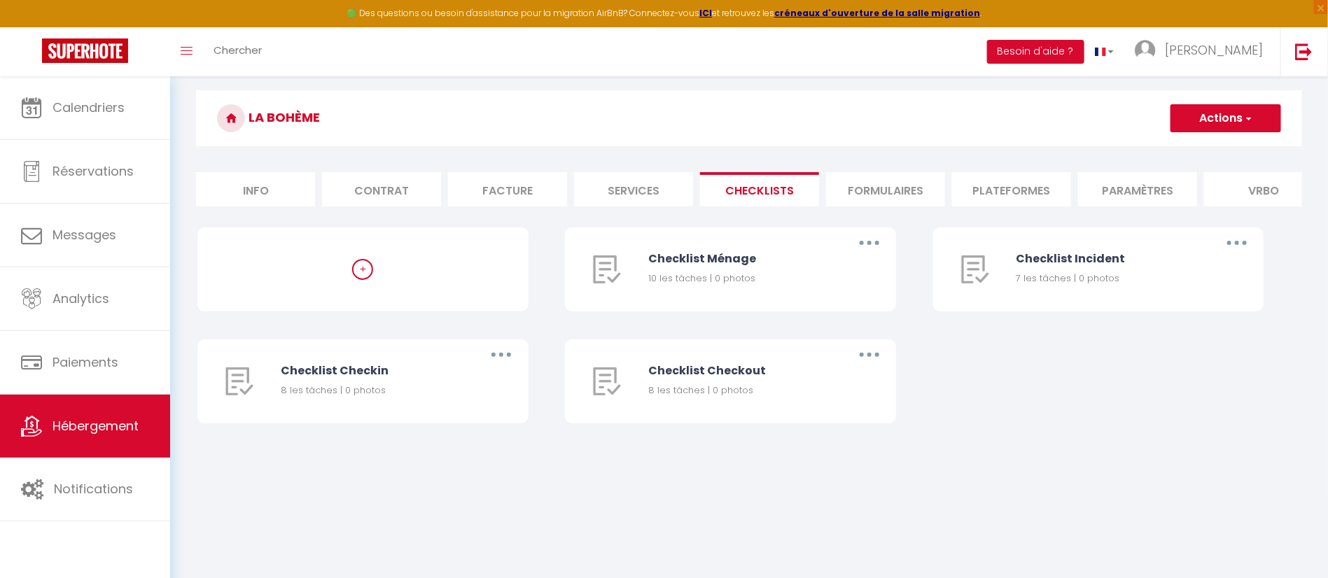
click at [591, 188] on li "Services" at bounding box center [633, 189] width 119 height 34
select select
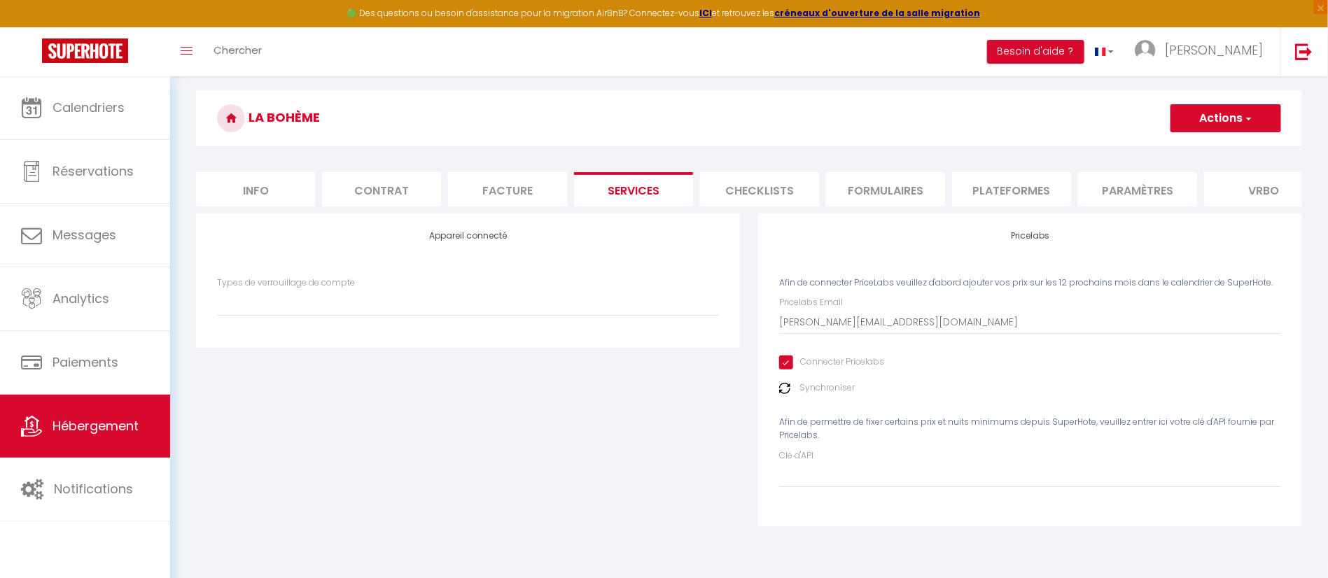
click at [498, 194] on li "Facture" at bounding box center [507, 189] width 119 height 34
select select
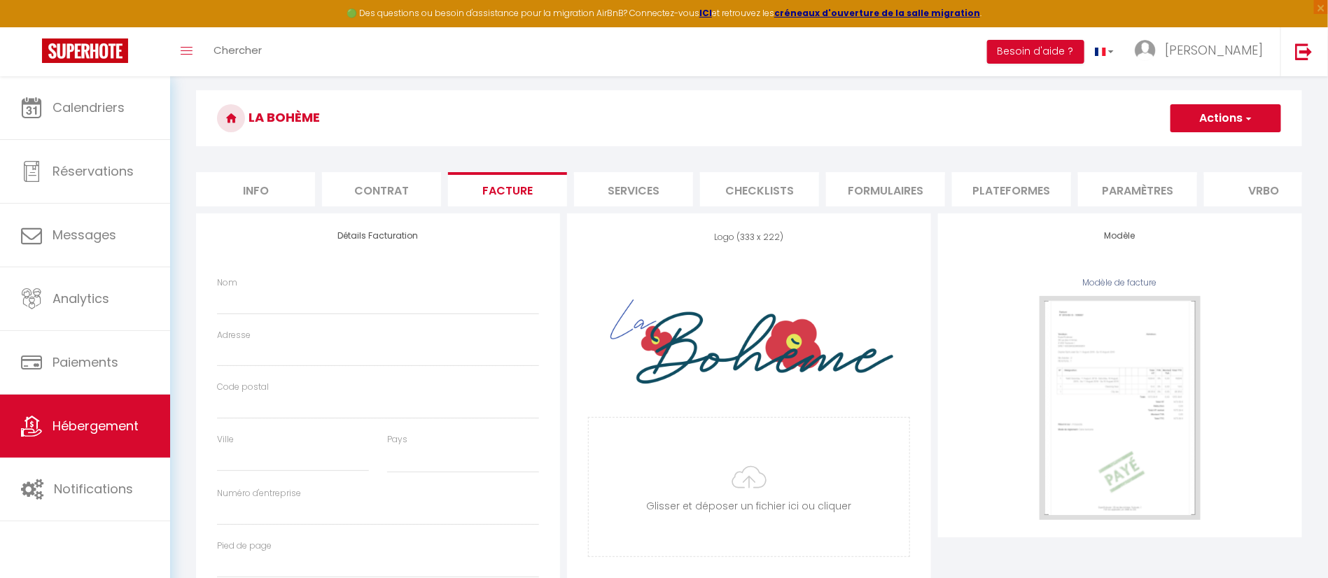
click at [897, 198] on li "Formulaires" at bounding box center [885, 189] width 119 height 34
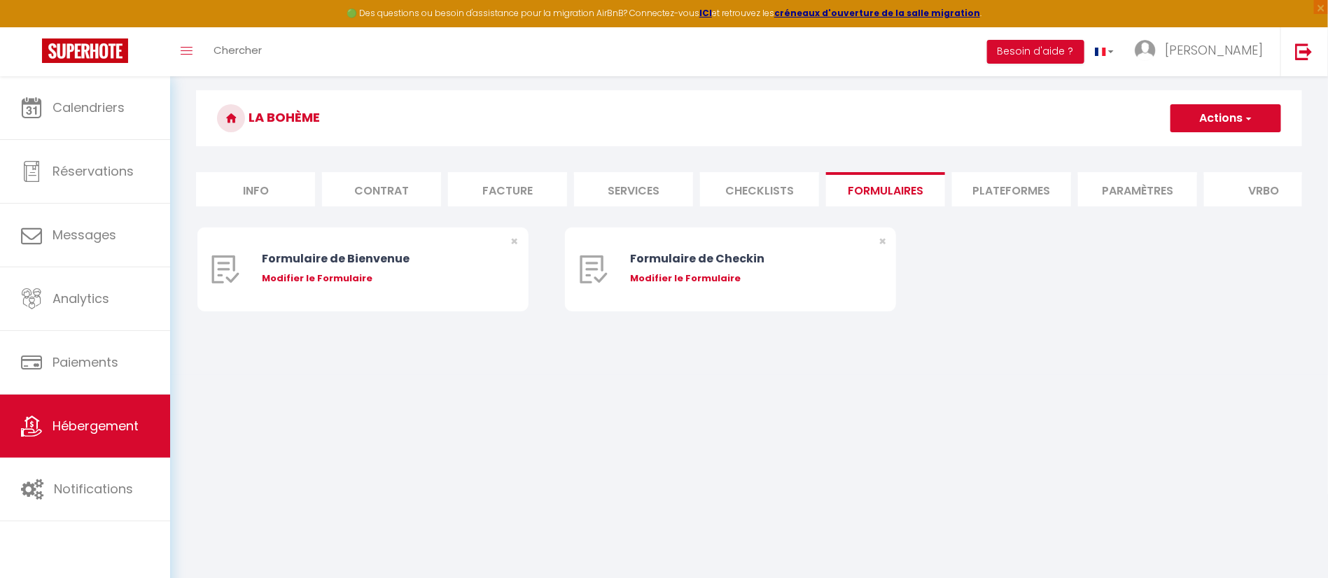
select select "270"
select select "well_reviewed_guests"
select select "EUR"
click at [1022, 198] on li "Plateformes" at bounding box center [1011, 189] width 119 height 34
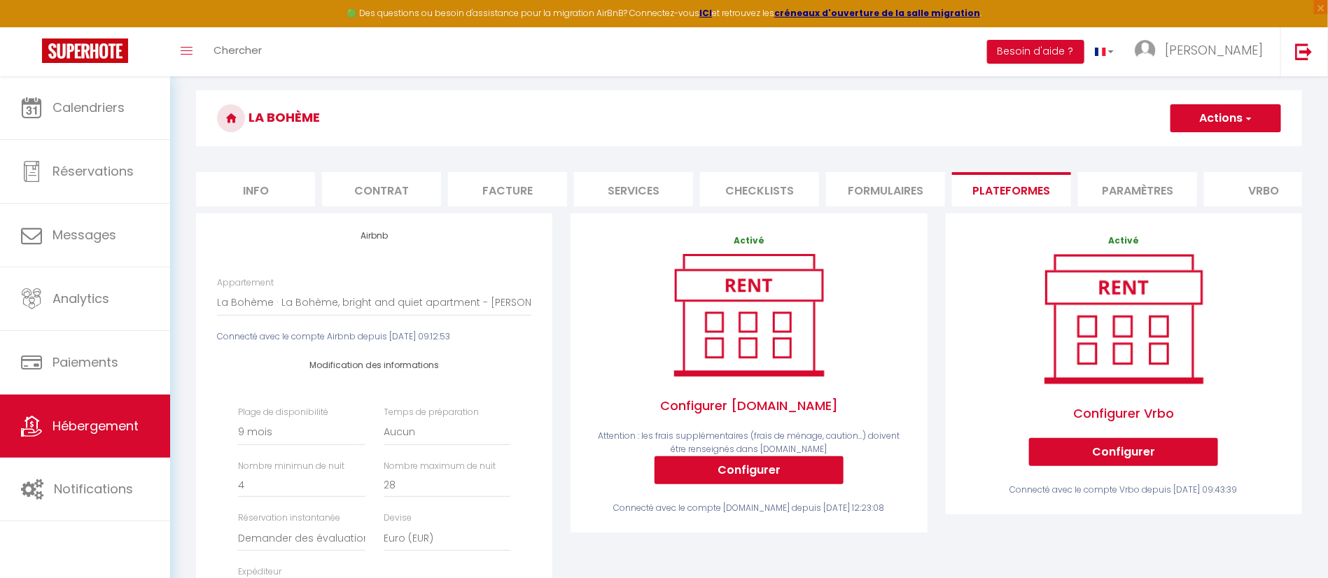
scroll to position [250, 0]
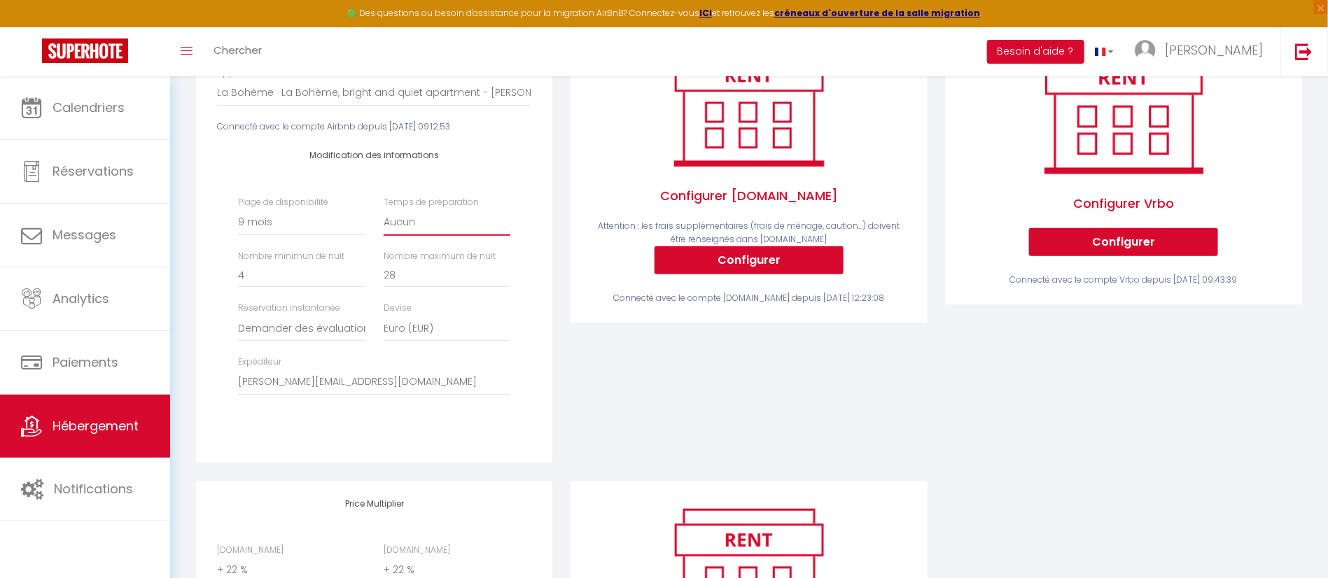
click at [411, 236] on select "Aucun 1 nuit avant et après chaque réservation 2 nuits avant et après chaque ré…" at bounding box center [447, 222] width 127 height 27
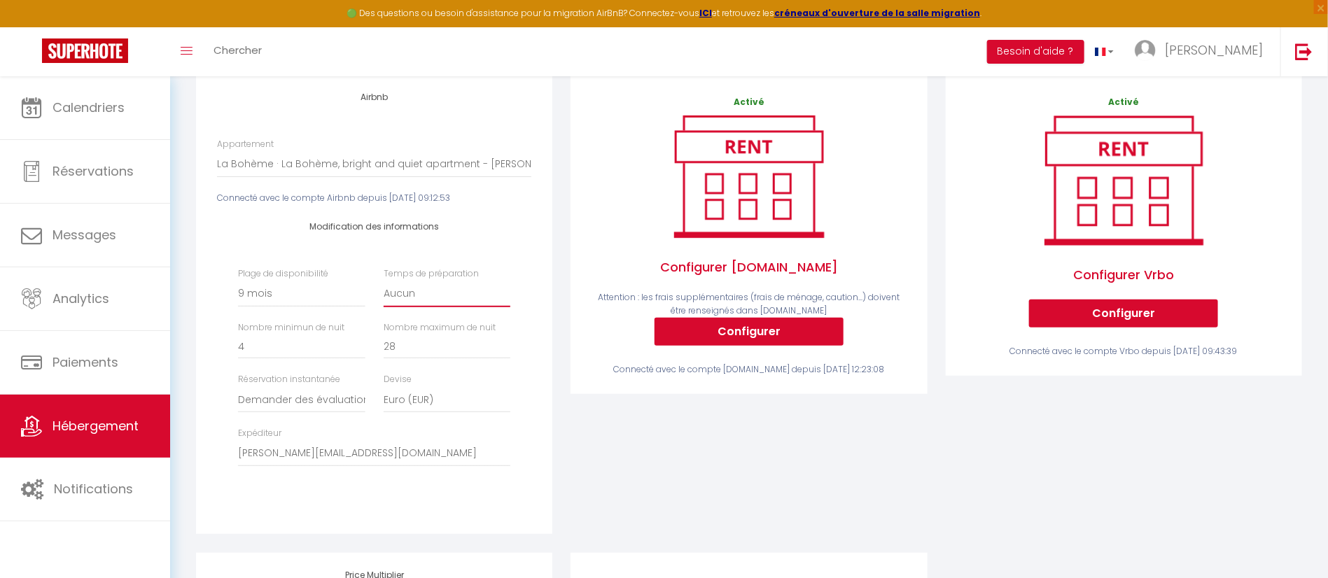
scroll to position [210, 0]
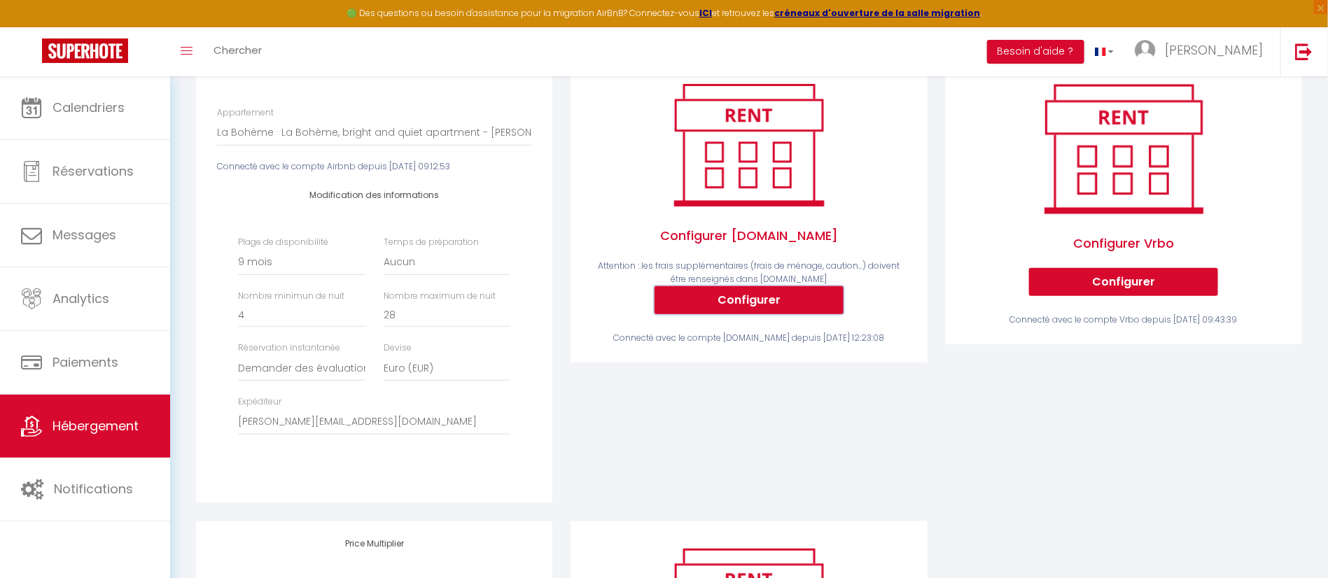
click at [763, 314] on button "Configurer" at bounding box center [748, 300] width 189 height 28
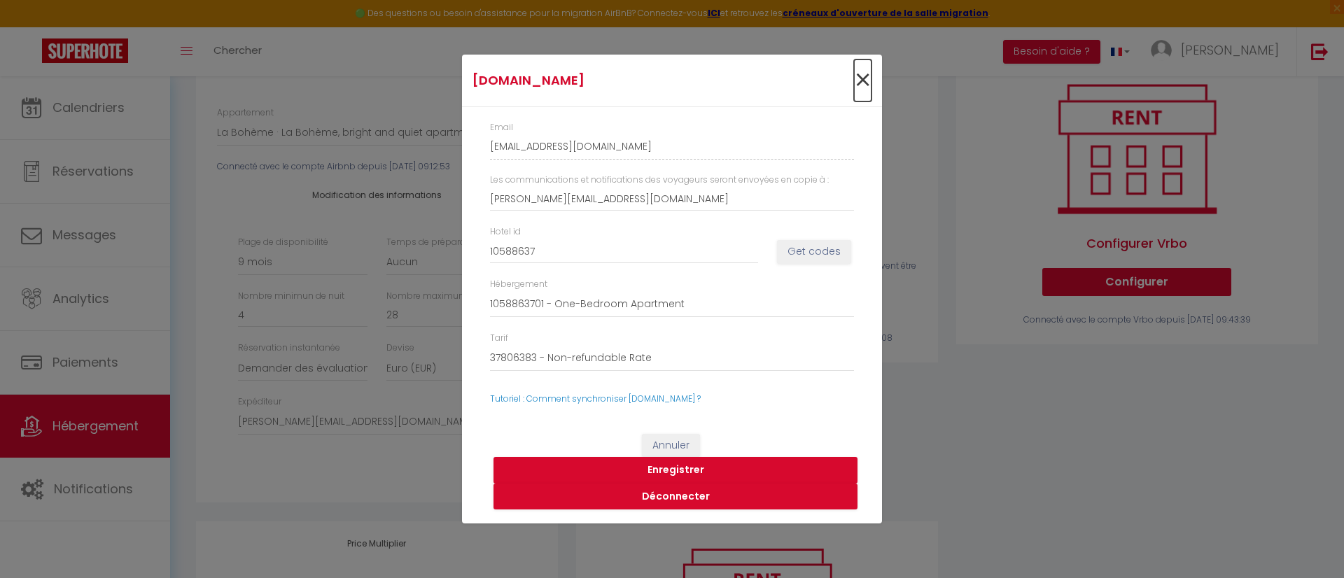
click at [866, 82] on span "×" at bounding box center [862, 80] width 17 height 42
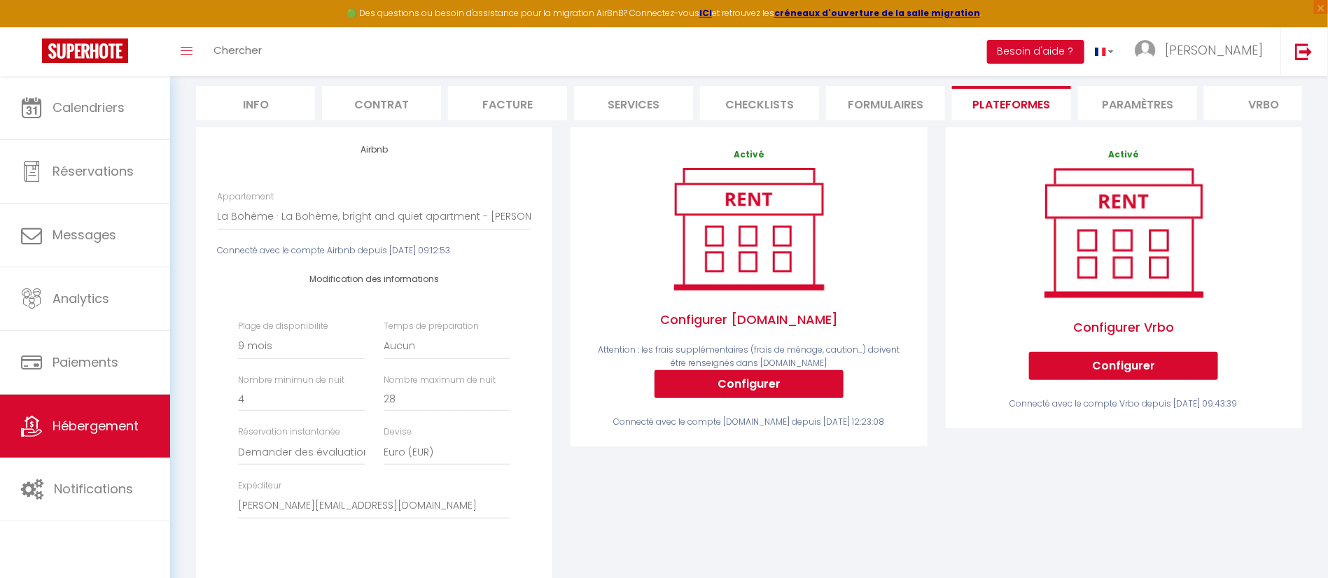
scroll to position [105, 0]
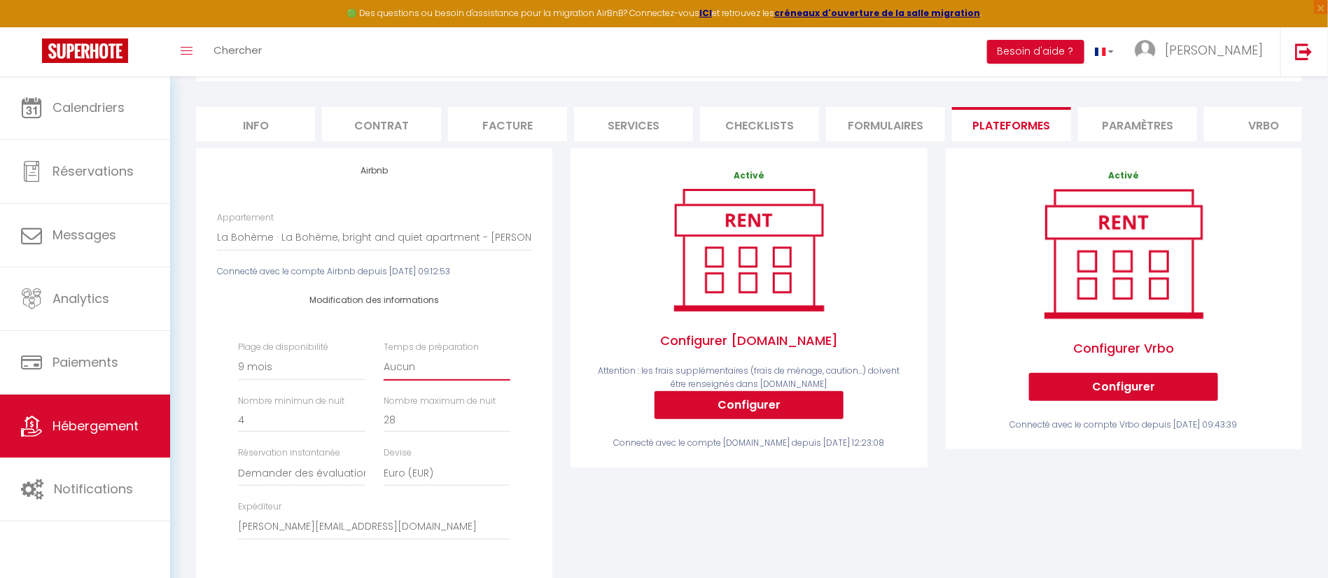
click at [440, 381] on select "Aucun 1 nuit avant et après chaque réservation 2 nuits avant et après chaque ré…" at bounding box center [447, 367] width 127 height 27
select select "1"
click at [384, 370] on select "Aucun 1 nuit avant et après chaque réservation 2 nuits avant et après chaque ré…" at bounding box center [447, 367] width 127 height 27
click at [270, 380] on select "Date indisponible par [PERSON_NAME] 1 mois 3 mois 6 mois 9 mois 12 mois 24 mois" at bounding box center [301, 367] width 127 height 27
select select "365"
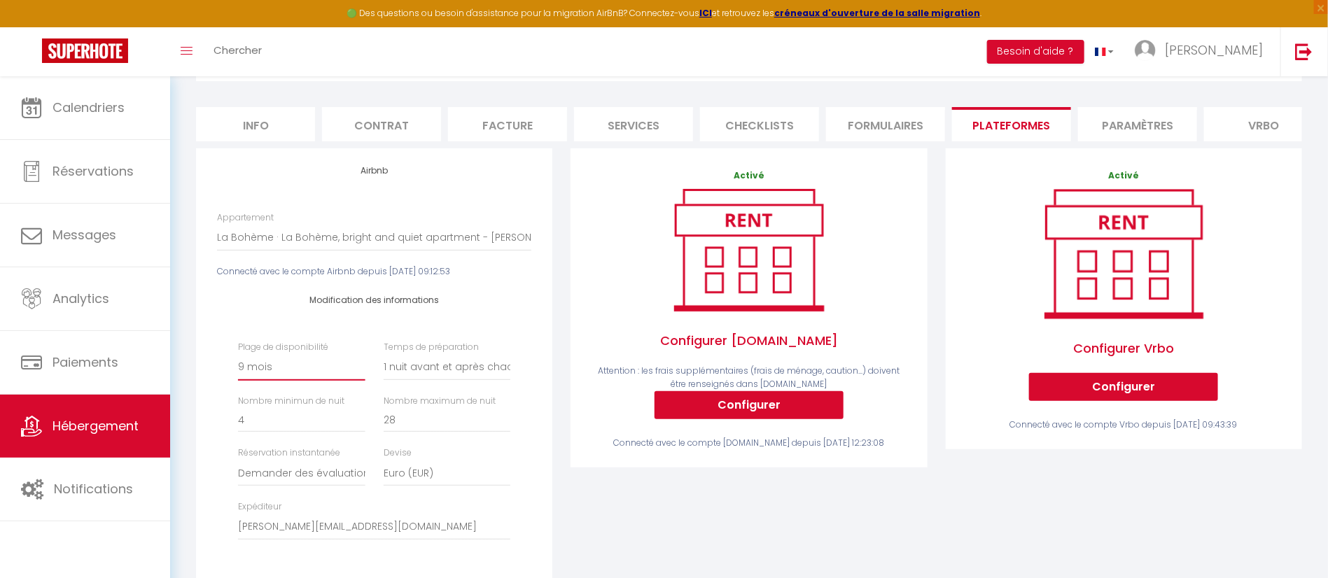
click at [238, 370] on select "Date indisponible par [PERSON_NAME] 1 mois 3 mois 6 mois 9 mois 12 mois 24 mois" at bounding box center [301, 367] width 127 height 27
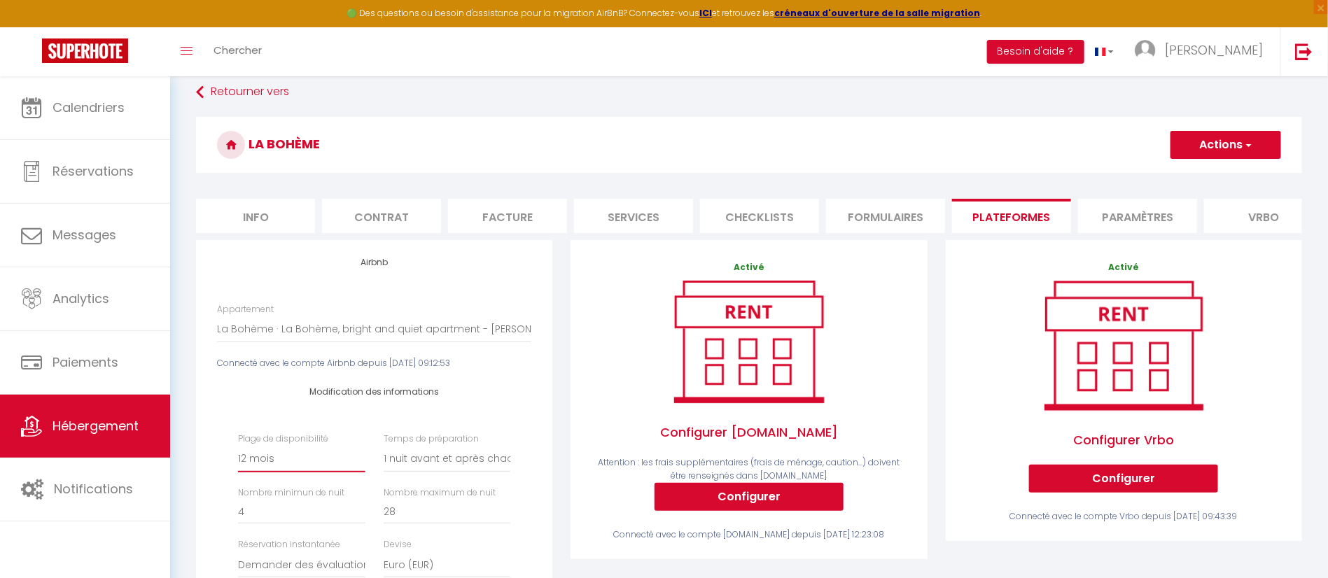
scroll to position [0, 0]
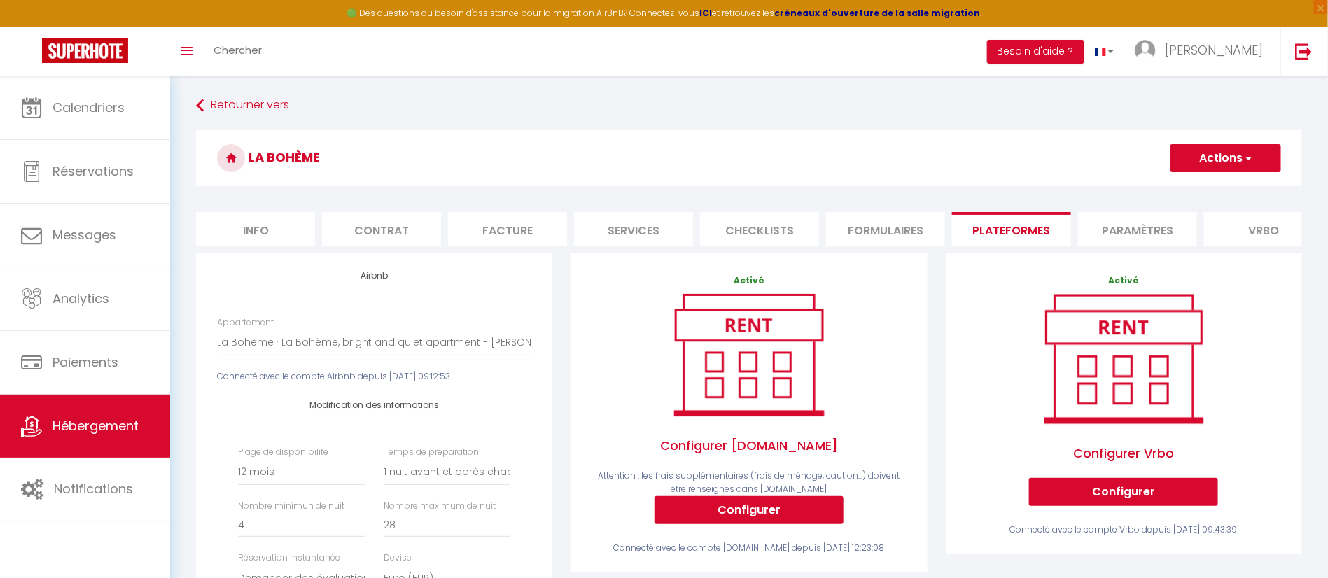
click at [1230, 154] on button "Actions" at bounding box center [1225, 158] width 111 height 28
click at [1209, 193] on link "Enregistrer" at bounding box center [1225, 189] width 111 height 18
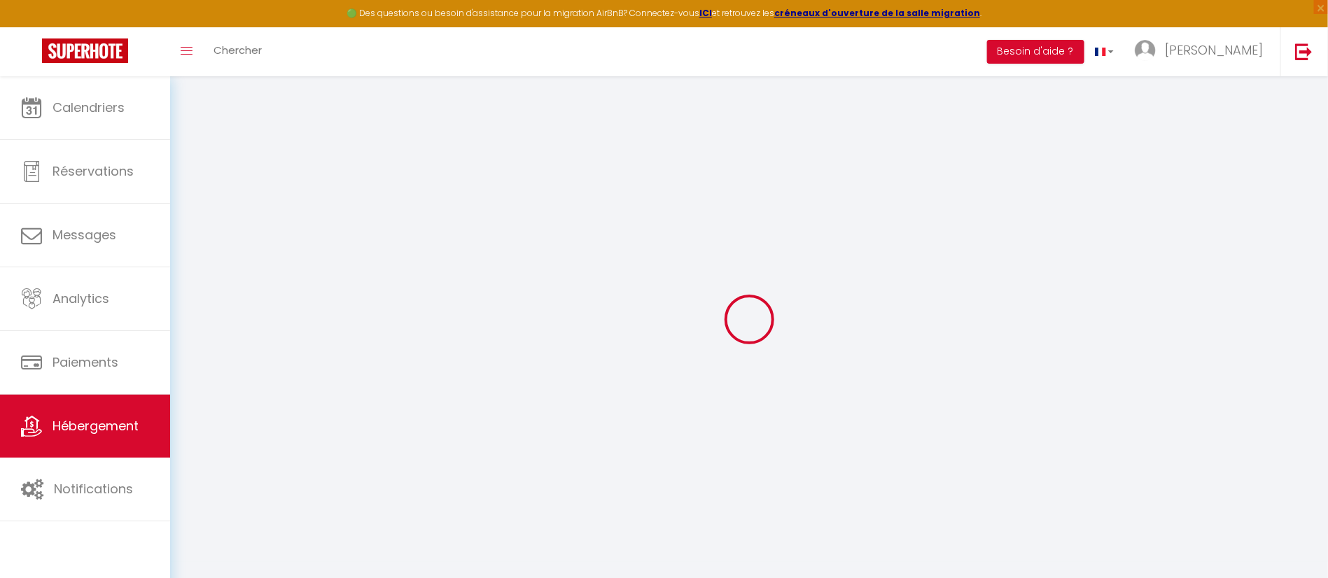
select select "365"
select select "1"
select select "well_reviewed_guests"
select select "EUR"
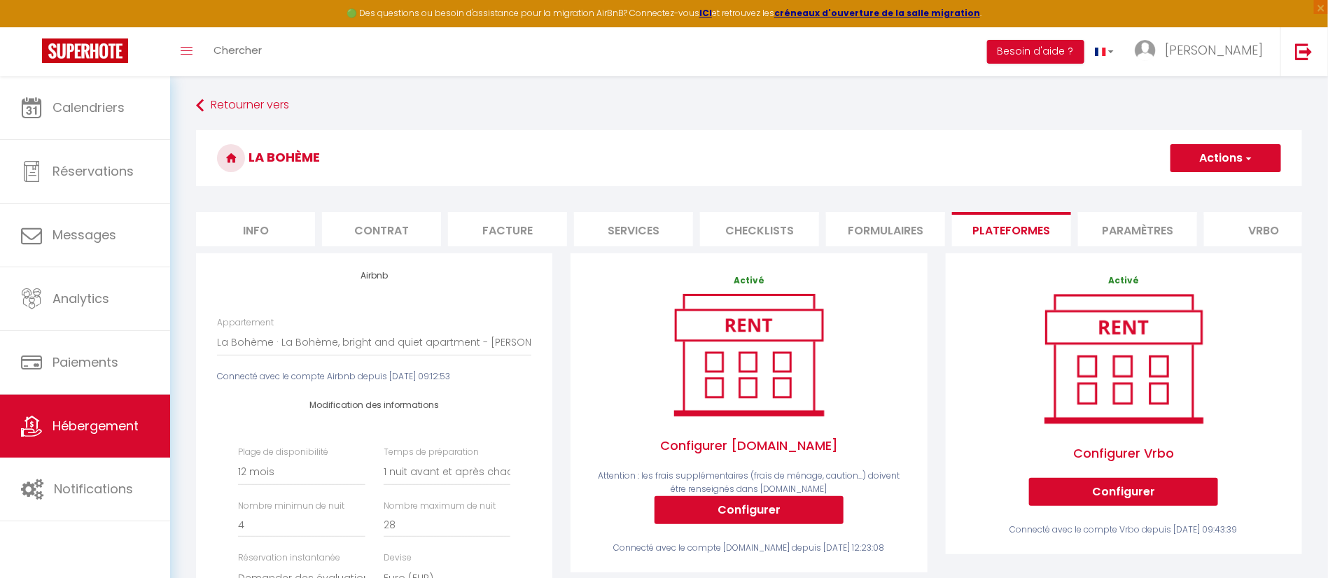
scroll to position [105, 0]
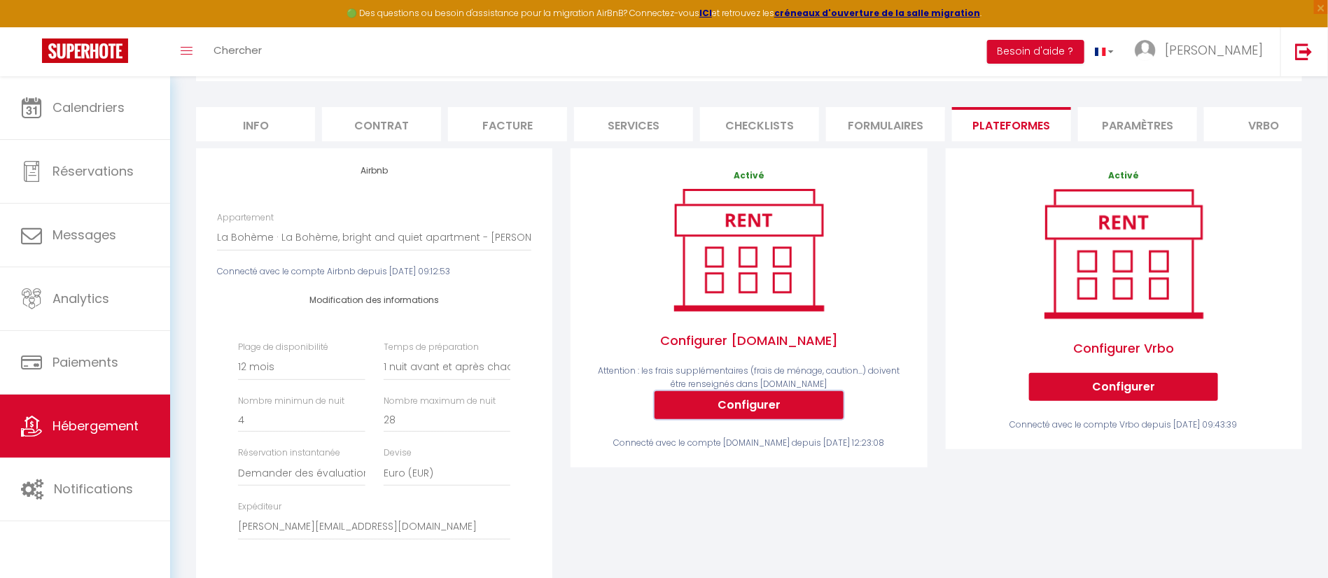
click at [769, 419] on button "Configurer" at bounding box center [748, 405] width 189 height 28
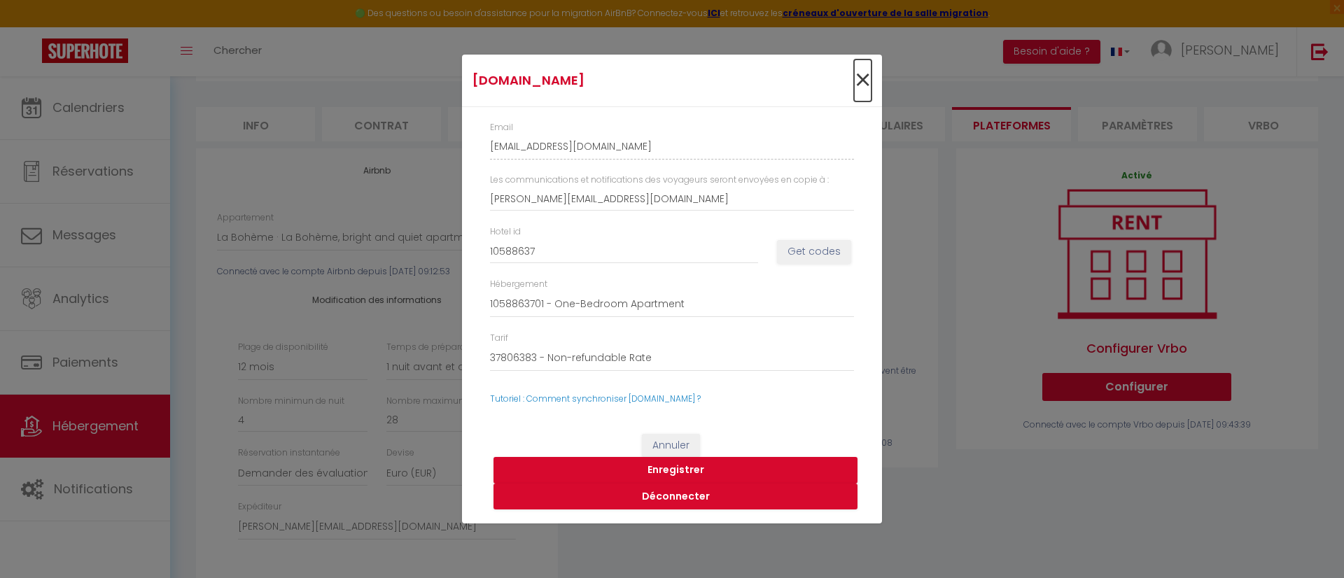
click at [859, 74] on span "×" at bounding box center [862, 80] width 17 height 42
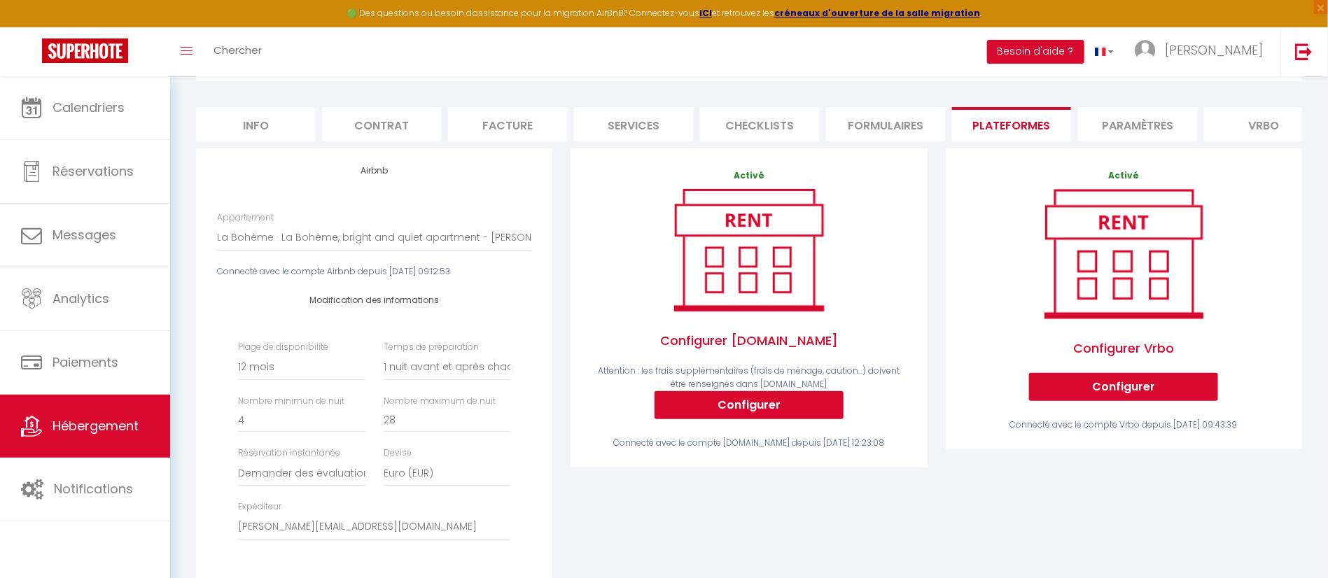
click at [270, 132] on li "Info" at bounding box center [255, 124] width 119 height 34
select select
checkbox input "false"
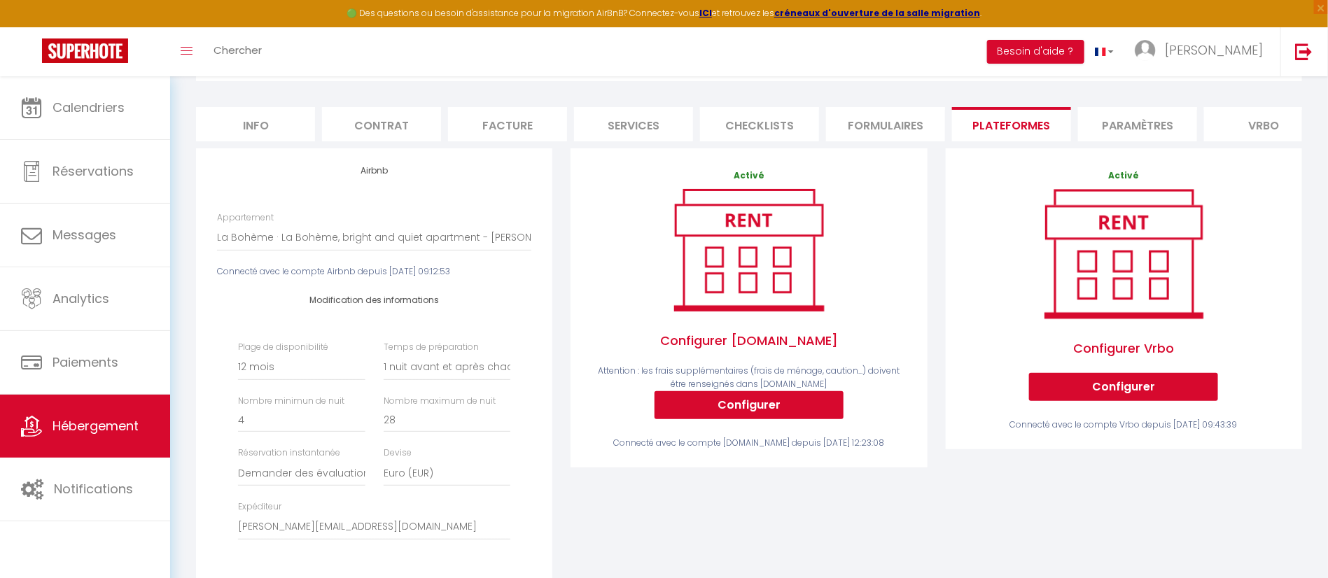
checkbox input "false"
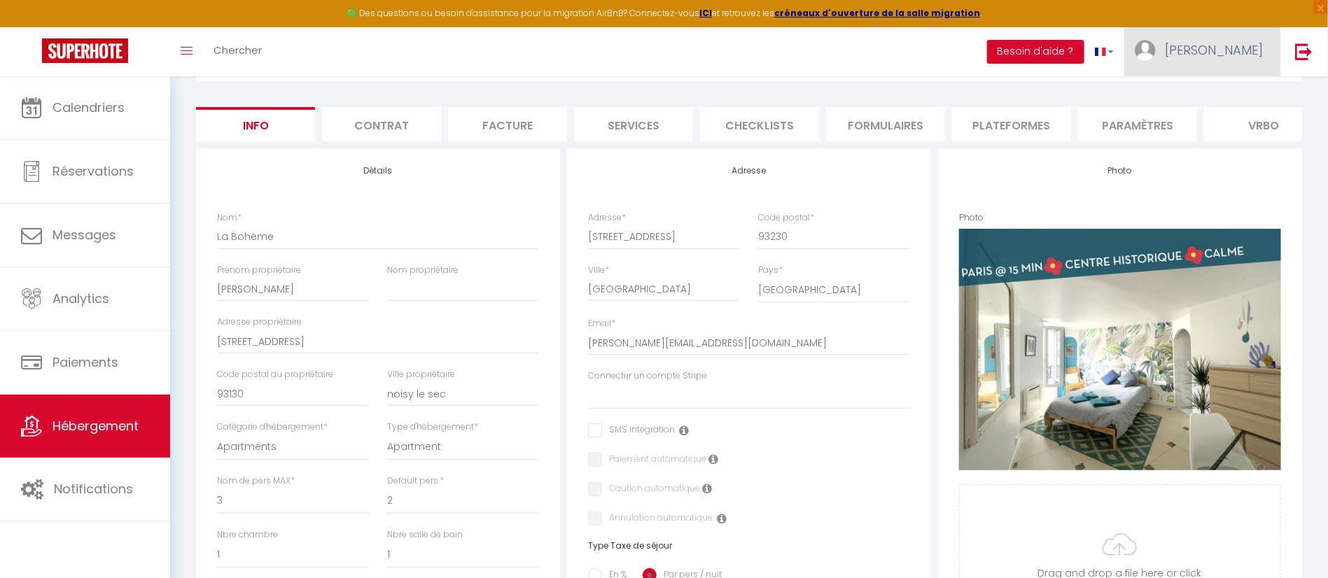
click at [1251, 45] on span "[PERSON_NAME]" at bounding box center [1214, 49] width 98 height 17
click at [1219, 126] on link "Équipe" at bounding box center [1224, 123] width 104 height 24
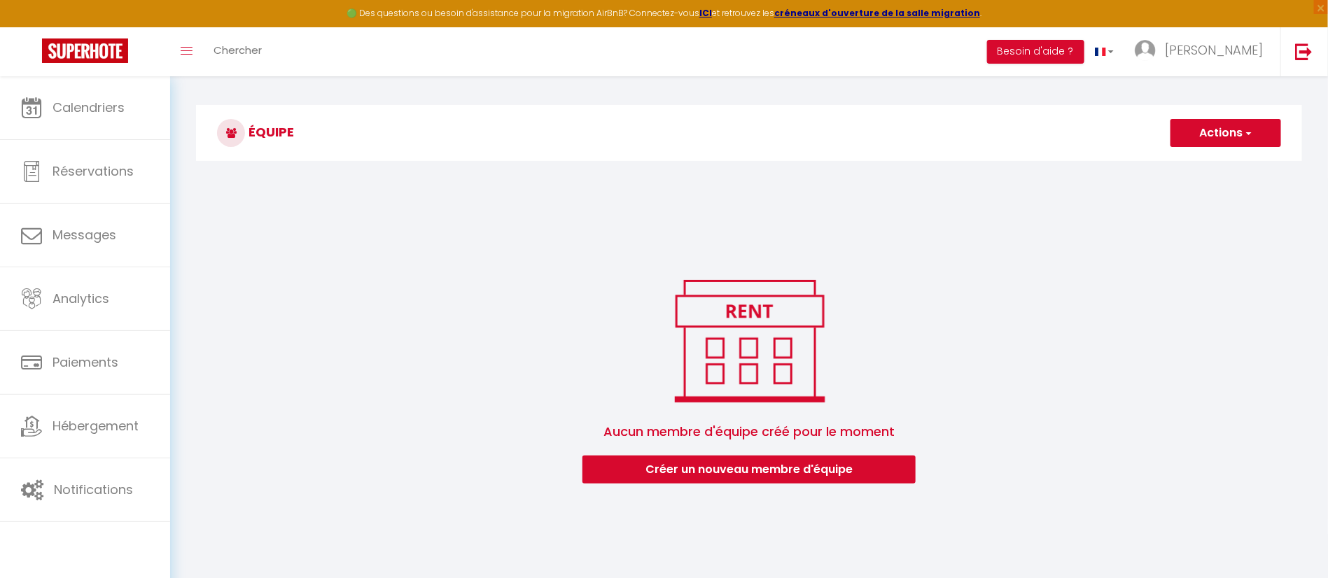
click at [1074, 38] on li "Besoin d'aide ?" at bounding box center [1035, 51] width 97 height 49
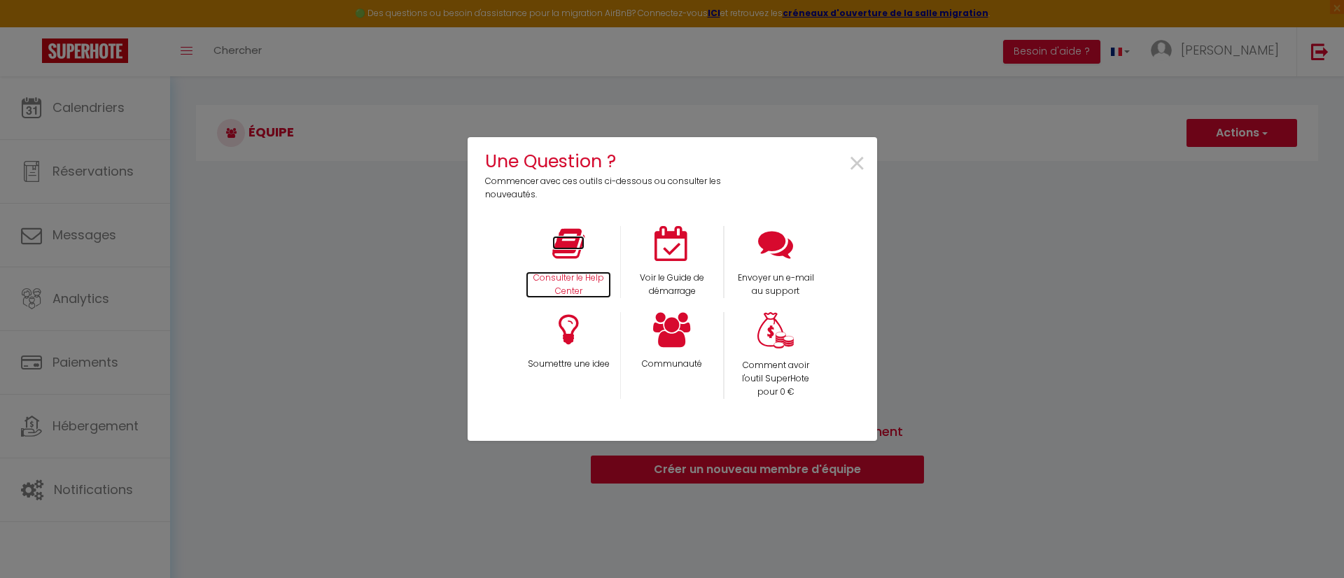
click at [528, 275] on p "Consulter le Help Center" at bounding box center [568, 285] width 85 height 27
